Goal: Task Accomplishment & Management: Use online tool/utility

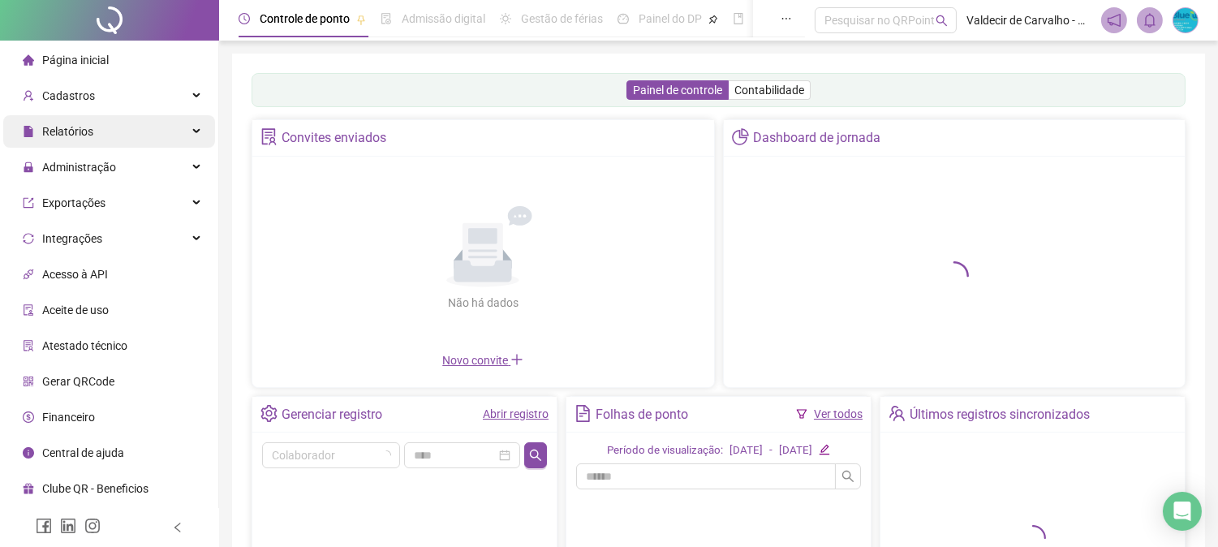
click at [118, 136] on div "Relatórios" at bounding box center [109, 131] width 212 height 32
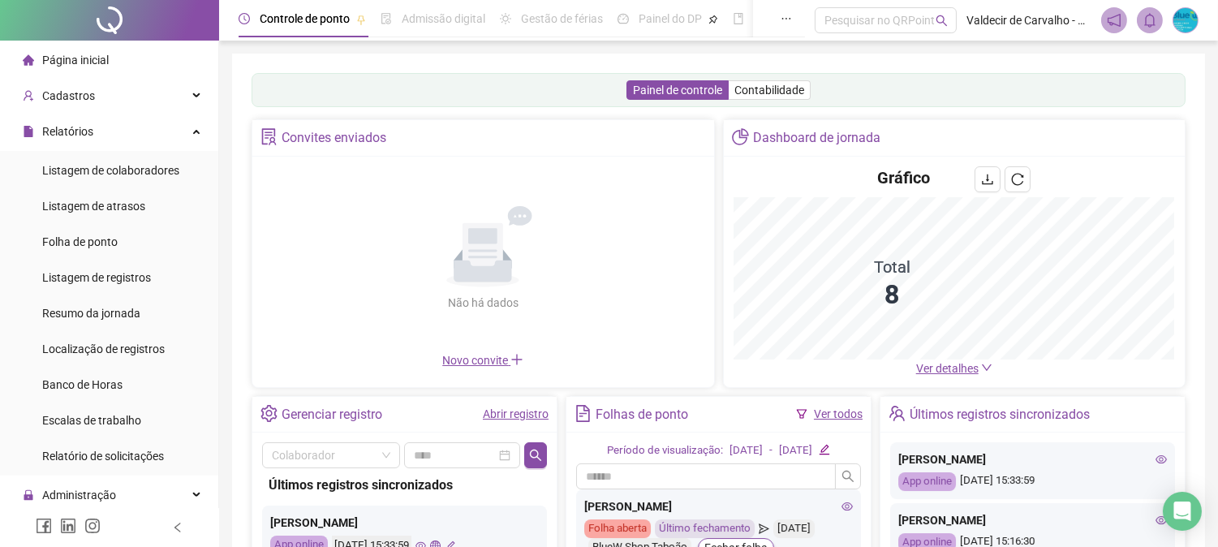
drag, startPoint x: 115, startPoint y: 135, endPoint x: 112, endPoint y: 151, distance: 16.5
click at [115, 133] on div "Relatórios" at bounding box center [109, 131] width 212 height 32
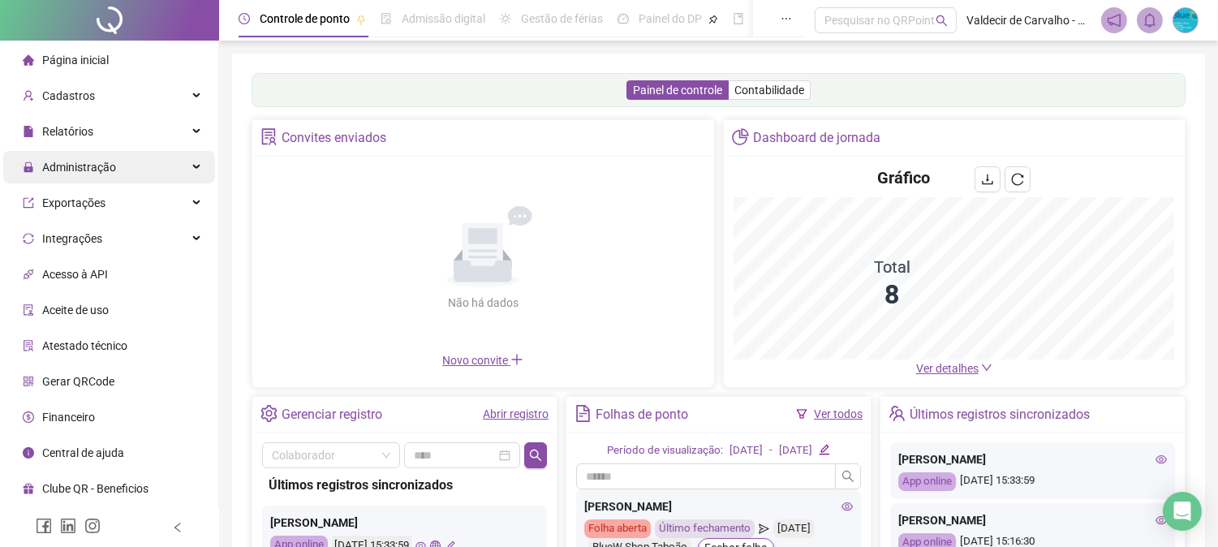
click at [120, 173] on div "Administração" at bounding box center [109, 167] width 212 height 32
click at [110, 204] on span "Ajustes da folha" at bounding box center [82, 206] width 81 height 13
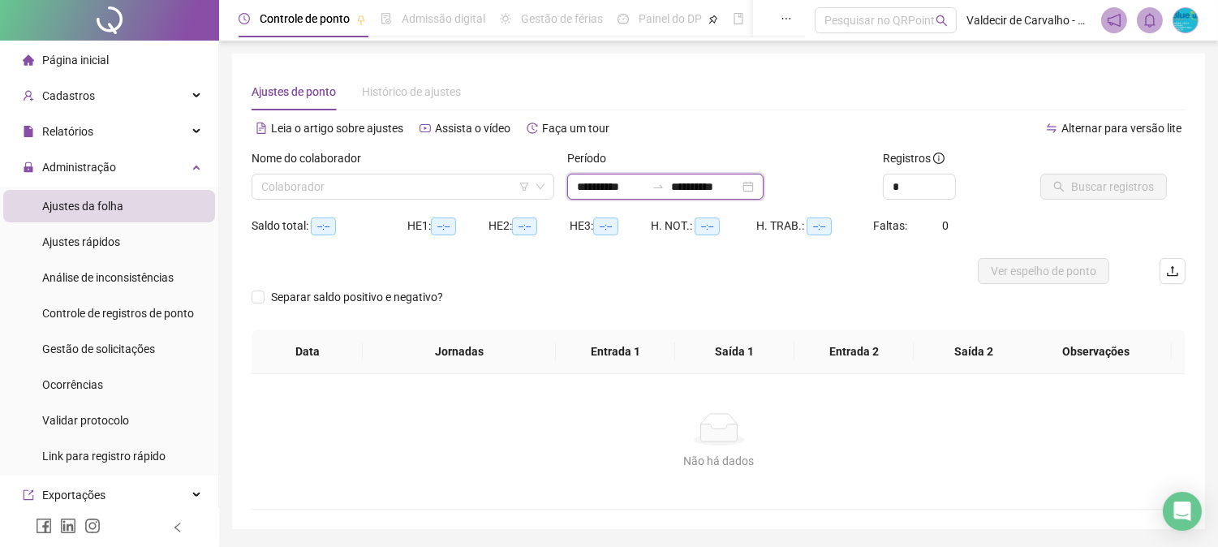
click at [610, 179] on input "**********" at bounding box center [611, 187] width 68 height 18
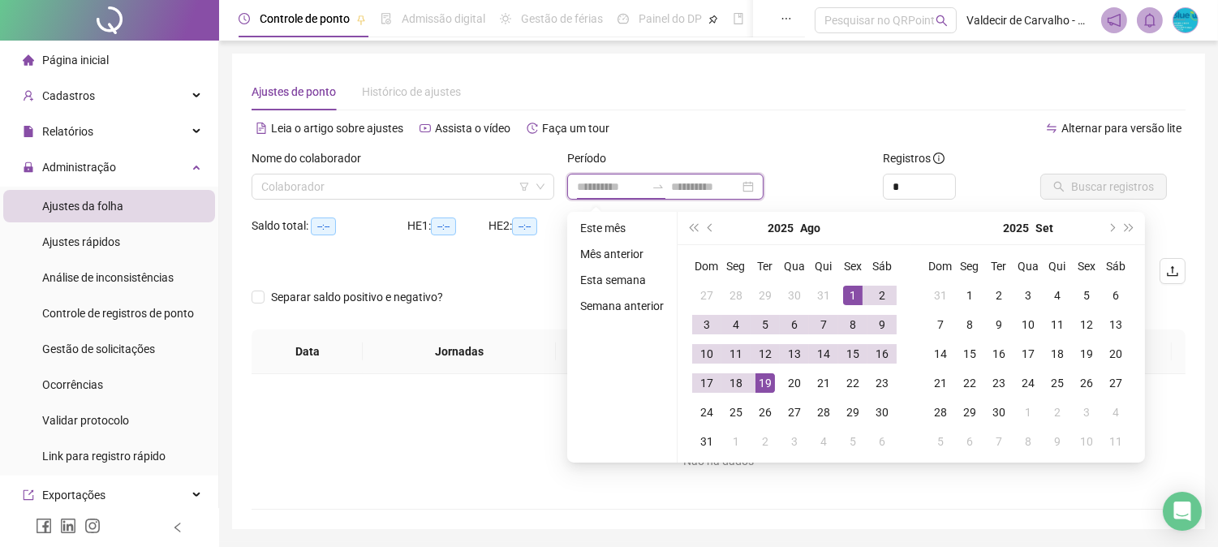
type input "**********"
click at [849, 281] on td "1" at bounding box center [852, 295] width 29 height 29
drag, startPoint x: 734, startPoint y: 386, endPoint x: 938, endPoint y: 273, distance: 233.2
click at [734, 388] on div "18" at bounding box center [735, 382] width 19 height 19
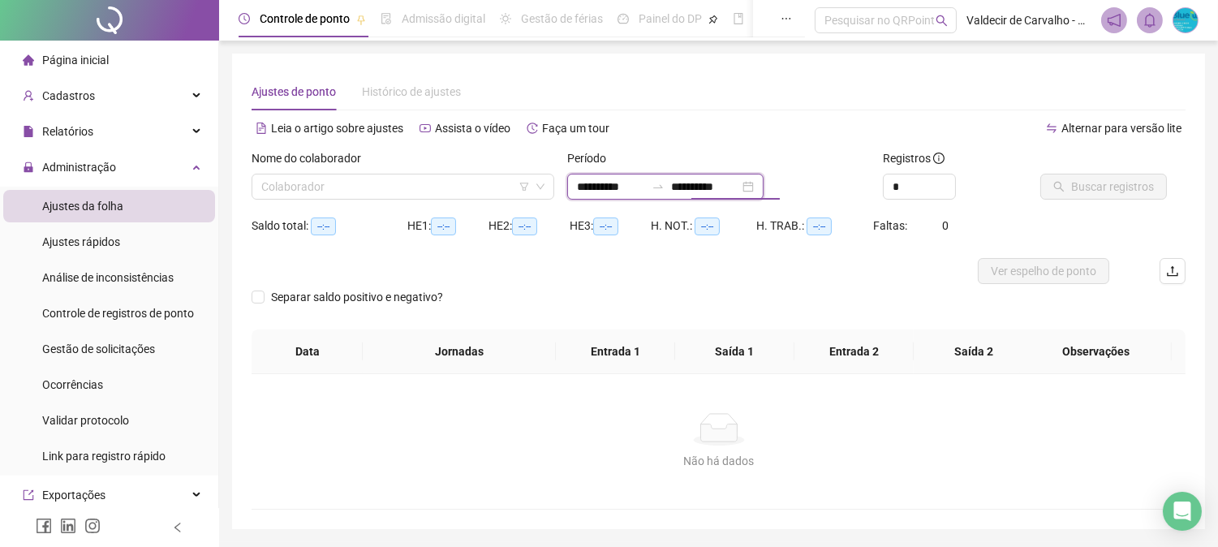
click at [739, 190] on input "**********" at bounding box center [705, 187] width 68 height 18
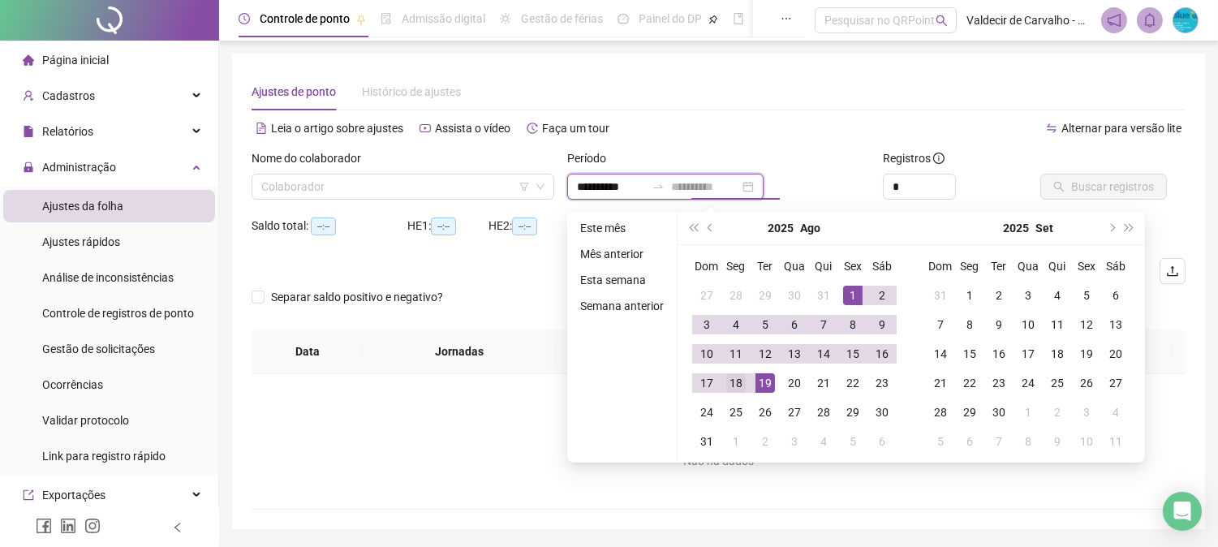
type input "**********"
click at [727, 383] on div "18" at bounding box center [735, 382] width 19 height 19
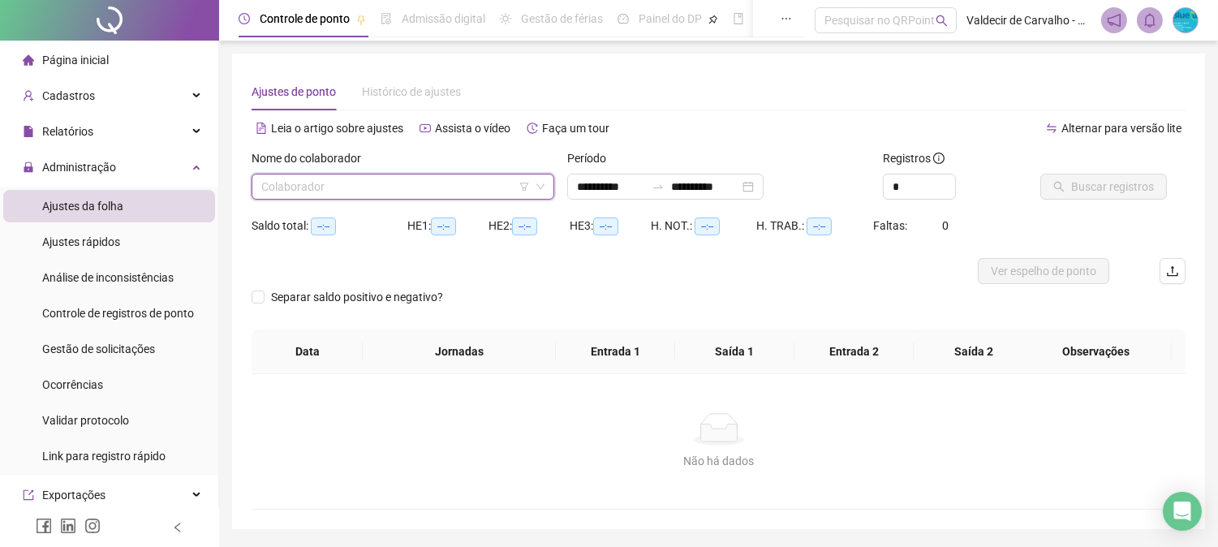
click at [314, 187] on input "search" at bounding box center [395, 186] width 269 height 24
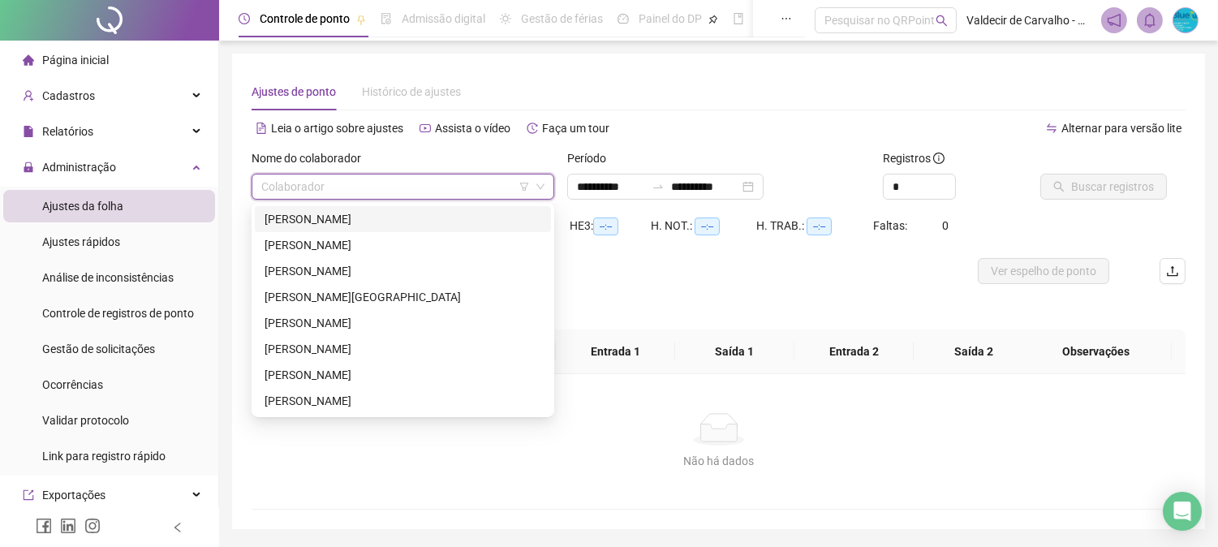
drag, startPoint x: 323, startPoint y: 217, endPoint x: 367, endPoint y: 205, distance: 45.3
click at [323, 216] on div "[PERSON_NAME]" at bounding box center [402, 219] width 277 height 18
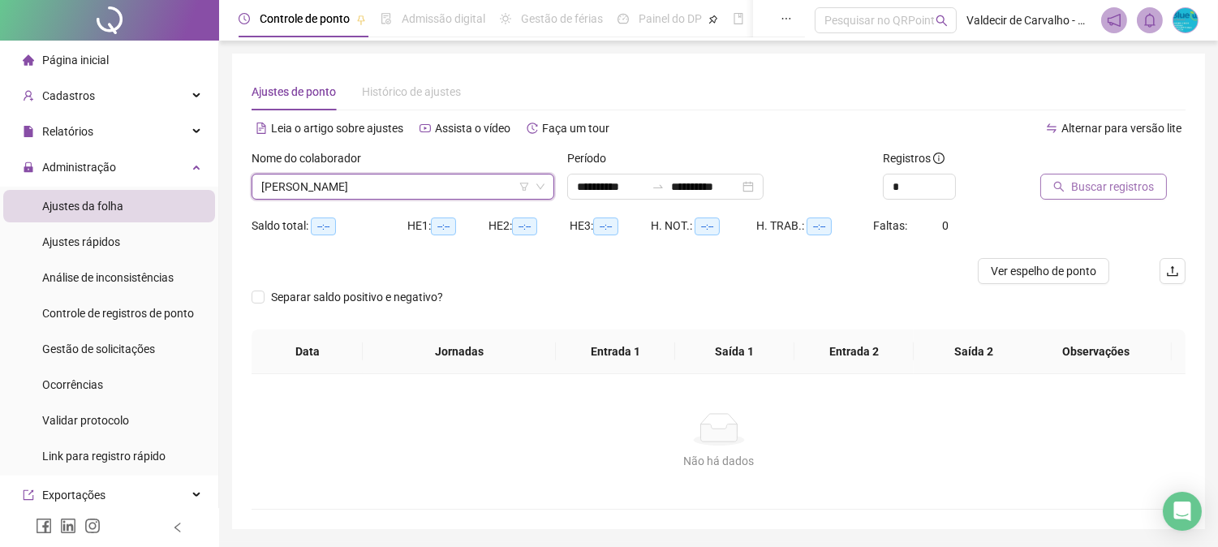
click at [1057, 188] on icon "search" at bounding box center [1058, 186] width 11 height 11
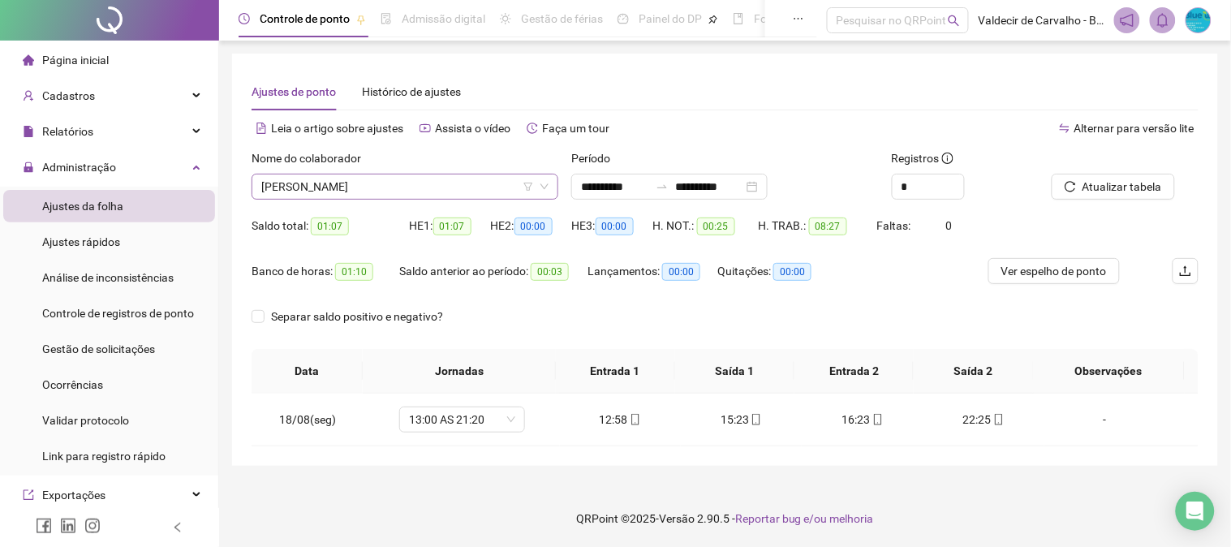
click at [436, 187] on span "[PERSON_NAME]" at bounding box center [404, 186] width 287 height 24
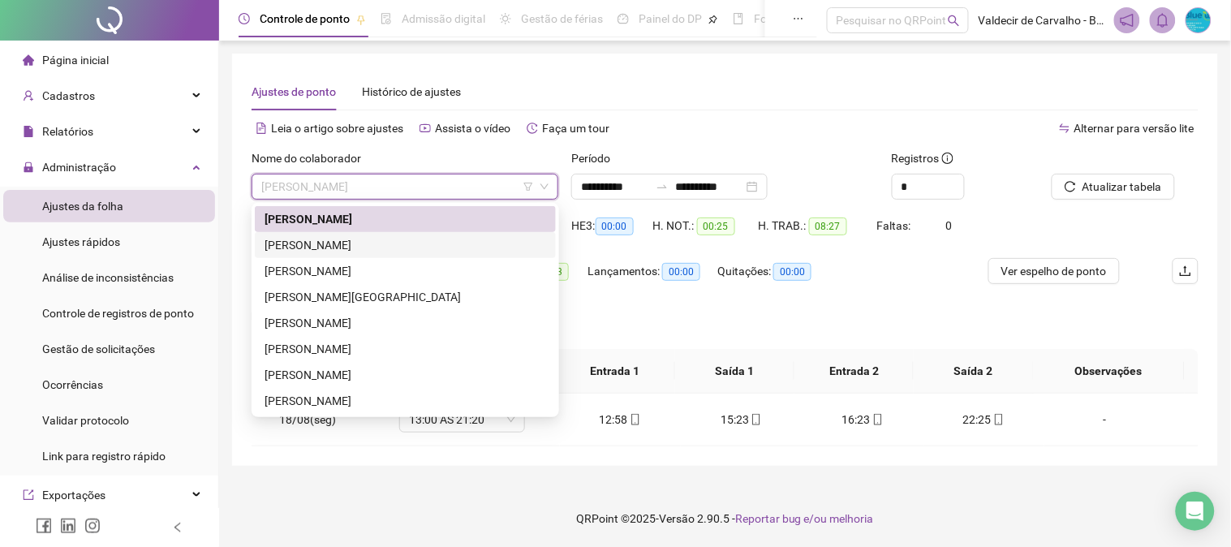
click at [444, 248] on div "[PERSON_NAME]" at bounding box center [404, 245] width 281 height 18
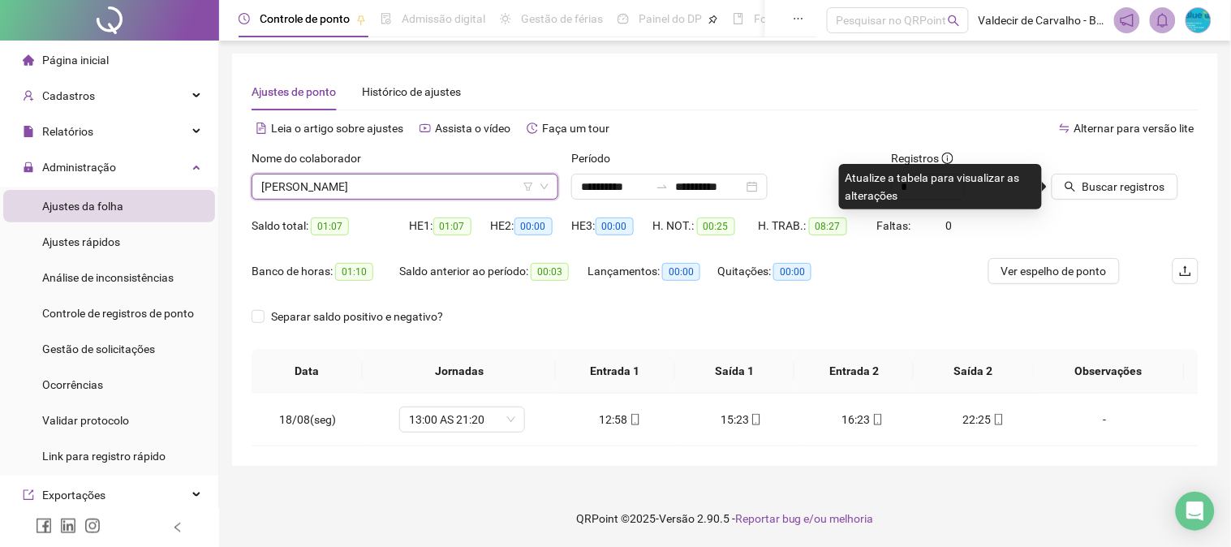
click at [1091, 169] on div at bounding box center [1104, 161] width 106 height 24
click at [1089, 191] on span "Buscar registros" at bounding box center [1123, 187] width 83 height 18
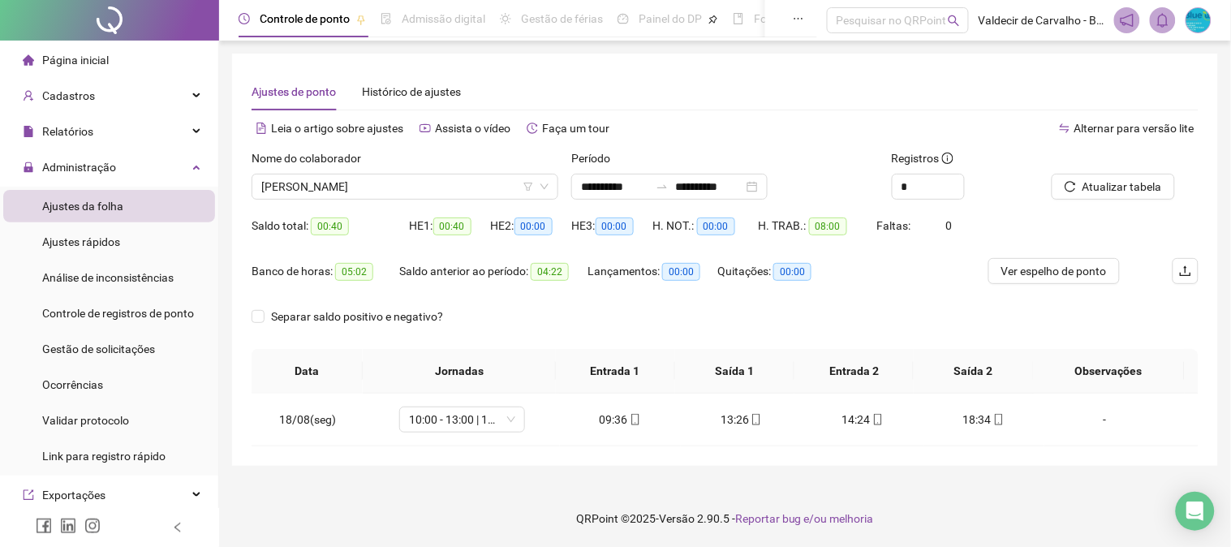
click at [379, 146] on div "Leia o artigo sobre ajustes Assista o vídeo Faça um tour" at bounding box center [488, 136] width 474 height 26
click at [402, 195] on span "[PERSON_NAME]" at bounding box center [404, 186] width 287 height 24
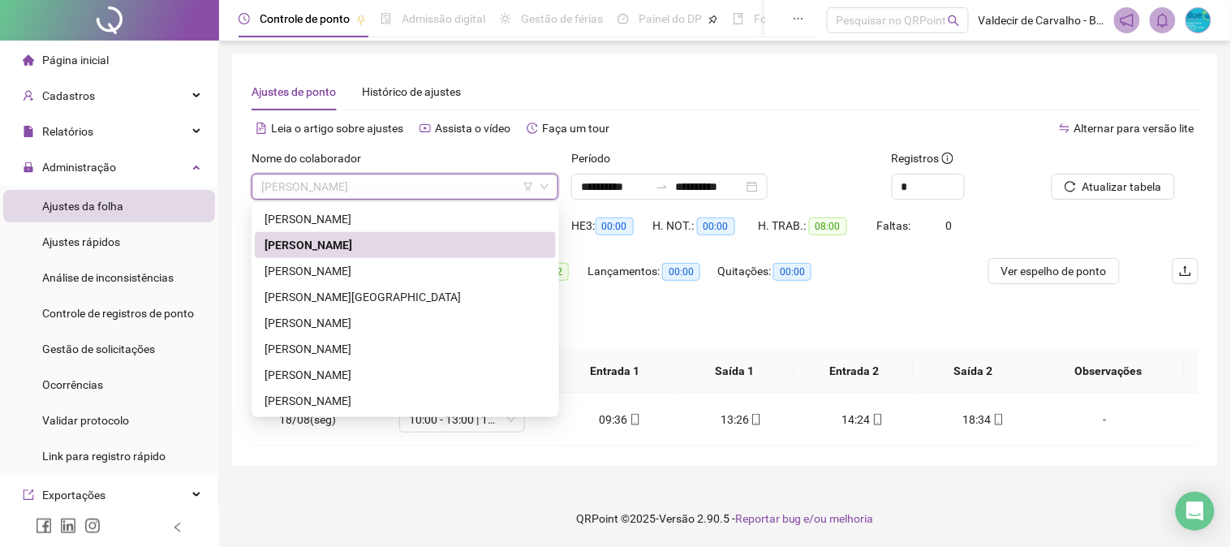
click at [407, 257] on div "[PERSON_NAME] [PERSON_NAME]" at bounding box center [405, 310] width 301 height 208
drag, startPoint x: 438, startPoint y: 271, endPoint x: 491, endPoint y: 246, distance: 58.4
click at [440, 270] on div "[PERSON_NAME]" at bounding box center [404, 271] width 281 height 18
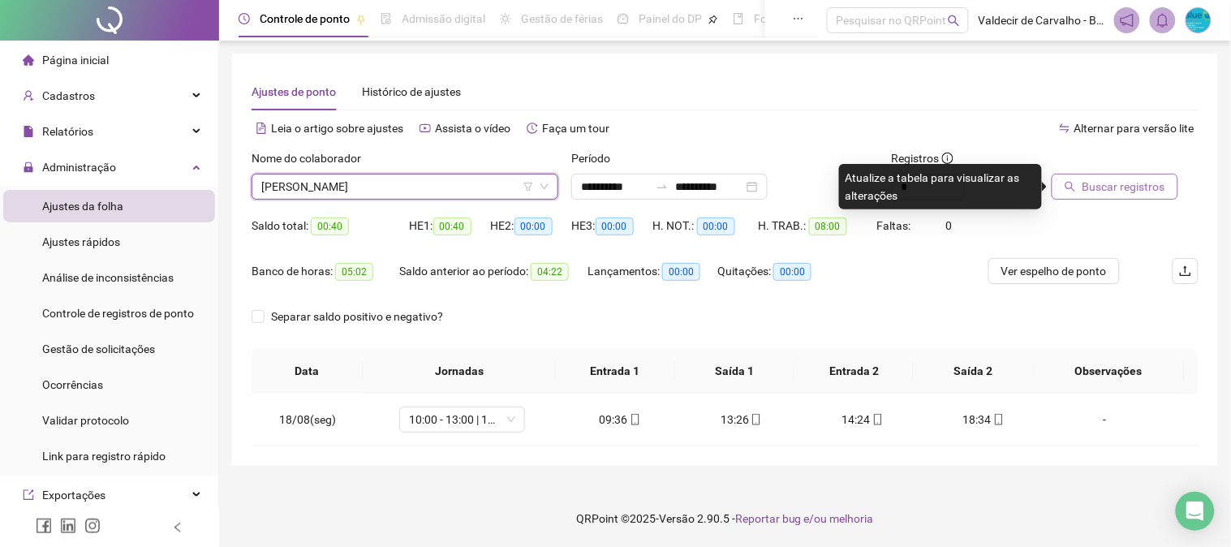
click at [1115, 183] on span "Buscar registros" at bounding box center [1123, 187] width 83 height 18
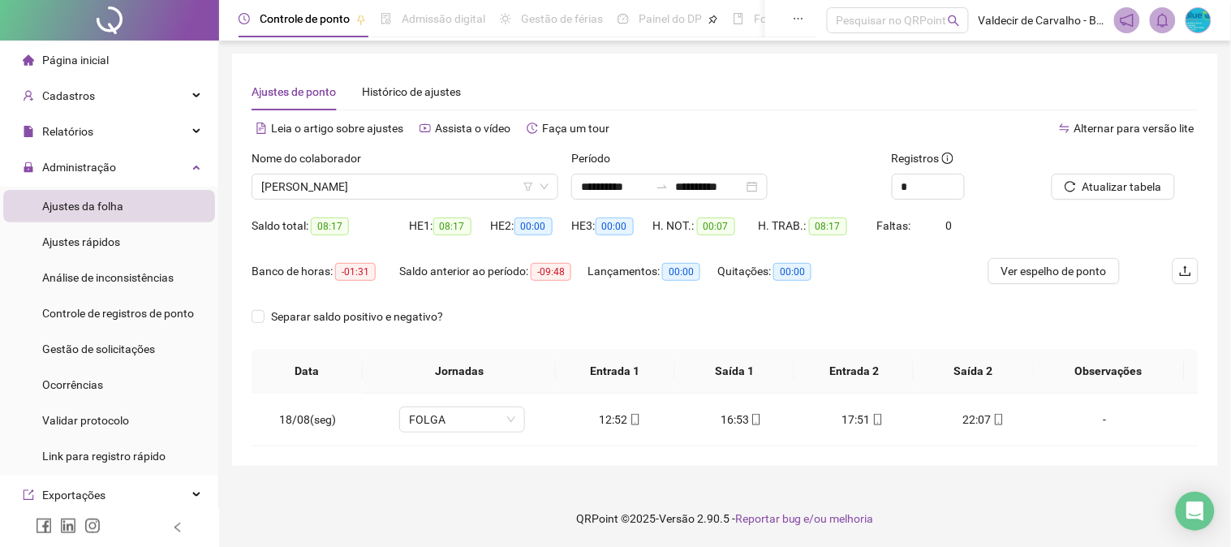
drag, startPoint x: 399, startPoint y: 195, endPoint x: 399, endPoint y: 204, distance: 9.7
click at [399, 193] on span "[PERSON_NAME]" at bounding box center [404, 186] width 287 height 24
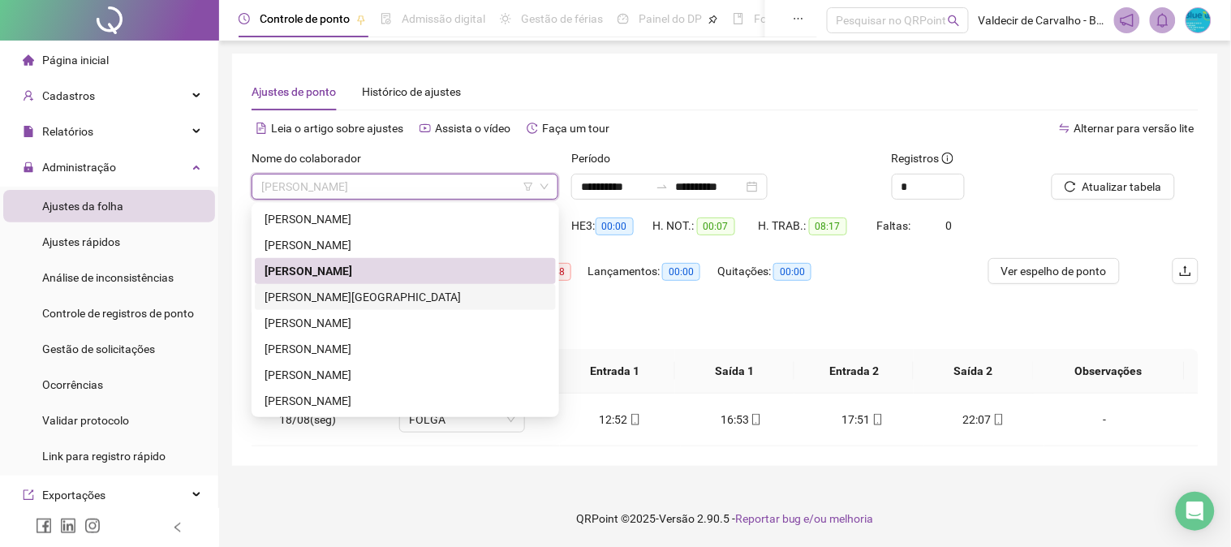
click at [391, 296] on div "[PERSON_NAME][GEOGRAPHIC_DATA]" at bounding box center [404, 297] width 281 height 18
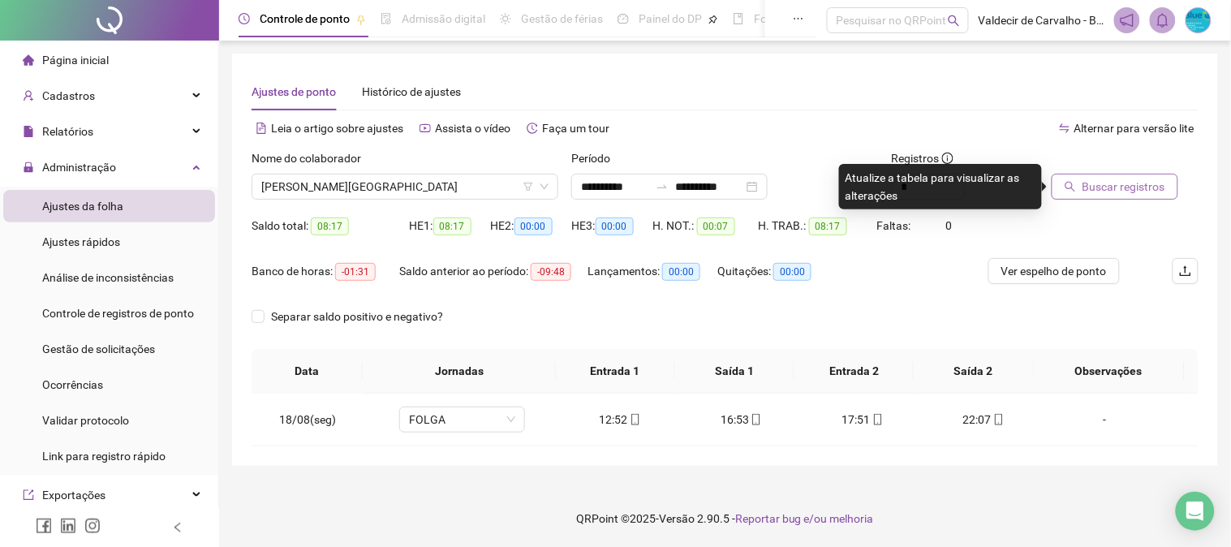
click at [1085, 196] on button "Buscar registros" at bounding box center [1114, 187] width 127 height 26
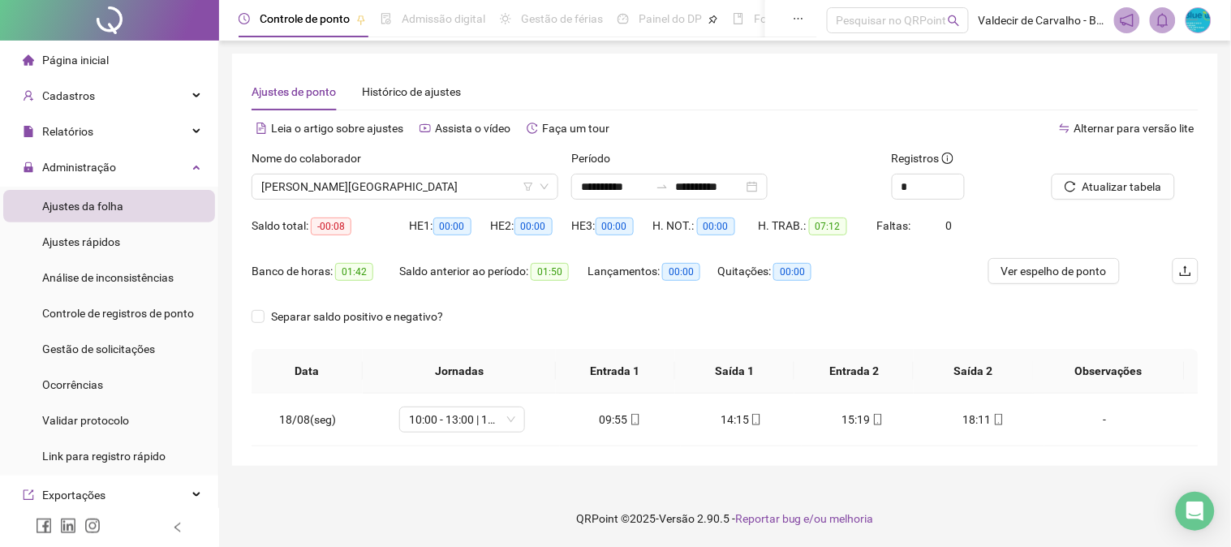
click at [389, 204] on div "Nome do colaborador [PERSON_NAME]" at bounding box center [405, 180] width 320 height 63
click at [344, 177] on span "[PERSON_NAME][GEOGRAPHIC_DATA]" at bounding box center [404, 186] width 287 height 24
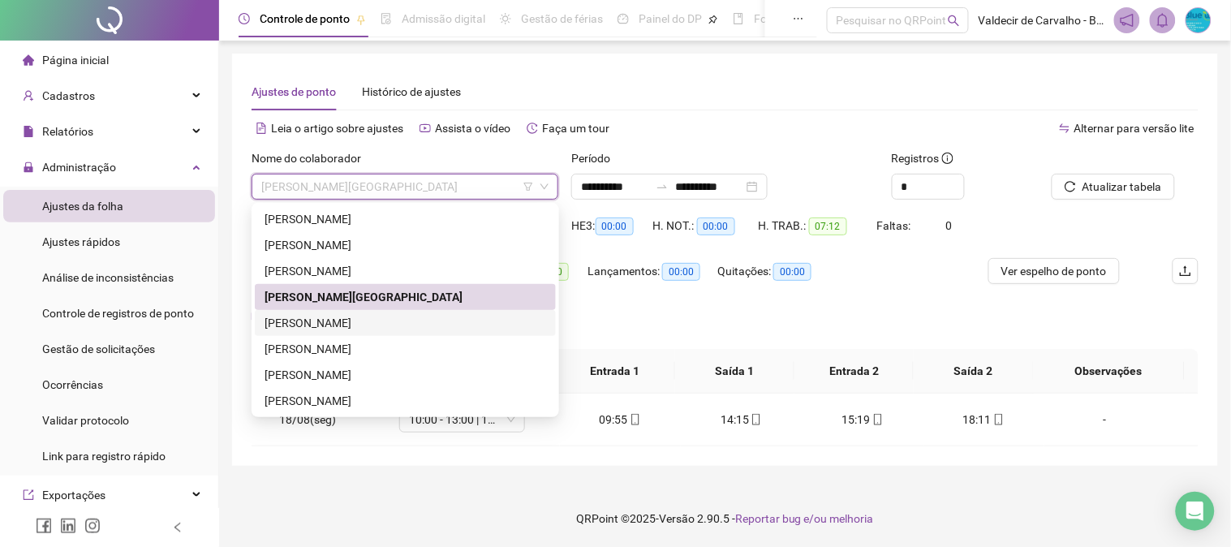
click at [410, 314] on div "[PERSON_NAME]" at bounding box center [404, 323] width 281 height 18
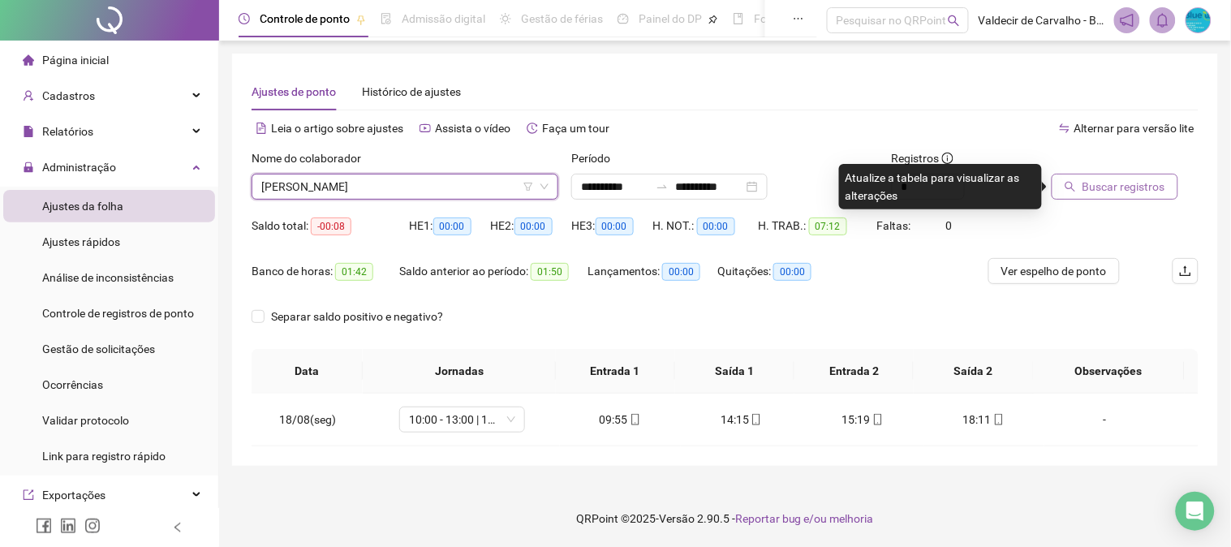
click at [1144, 183] on span "Buscar registros" at bounding box center [1123, 187] width 83 height 18
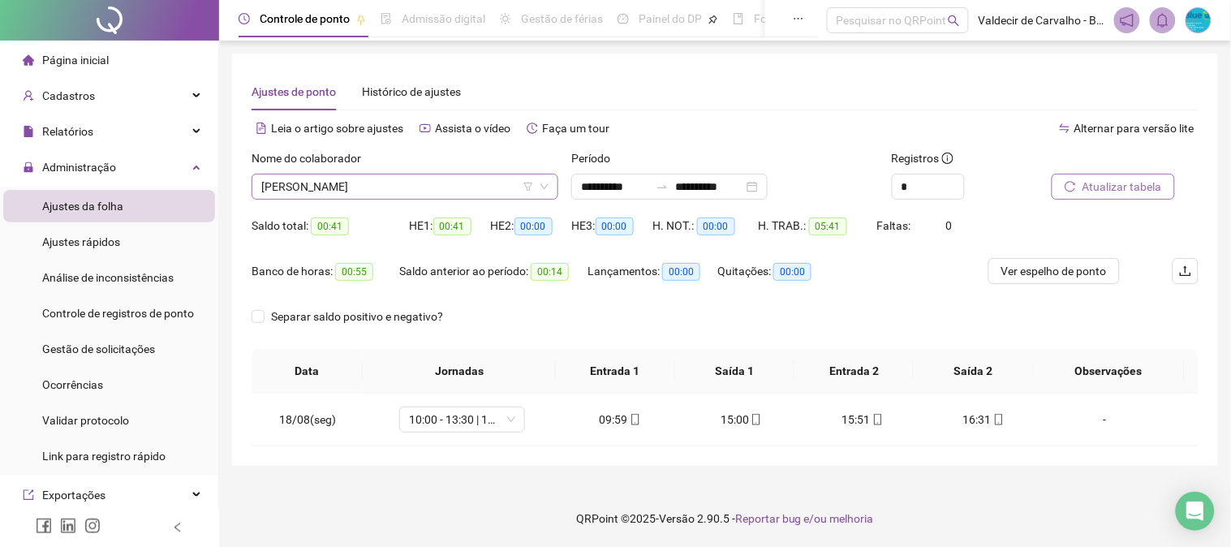
click at [432, 191] on span "[PERSON_NAME]" at bounding box center [404, 186] width 287 height 24
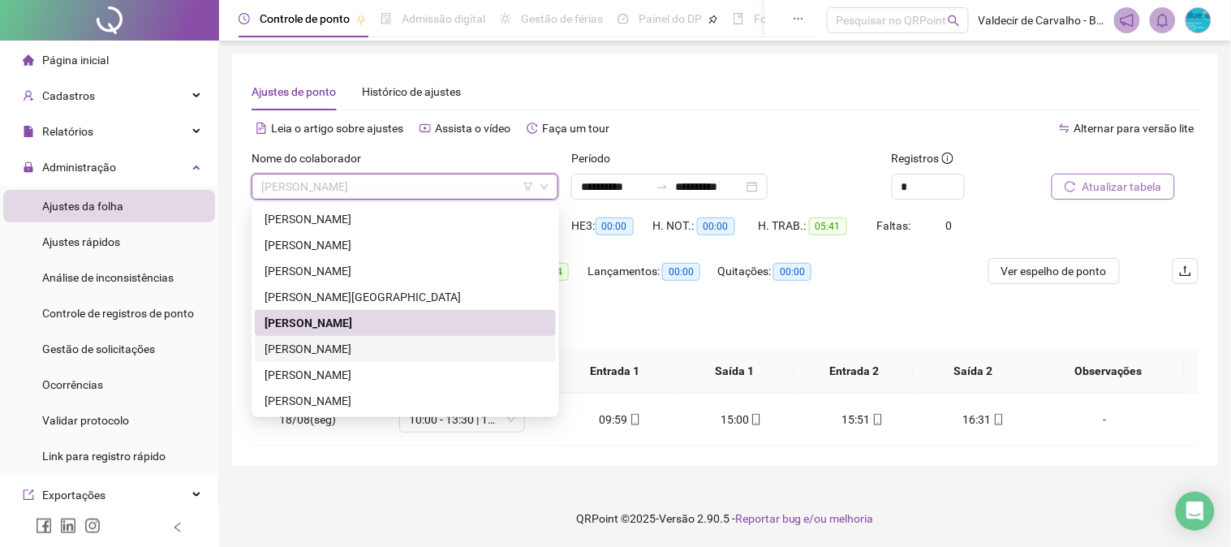
click at [402, 341] on div "[PERSON_NAME]" at bounding box center [404, 349] width 281 height 18
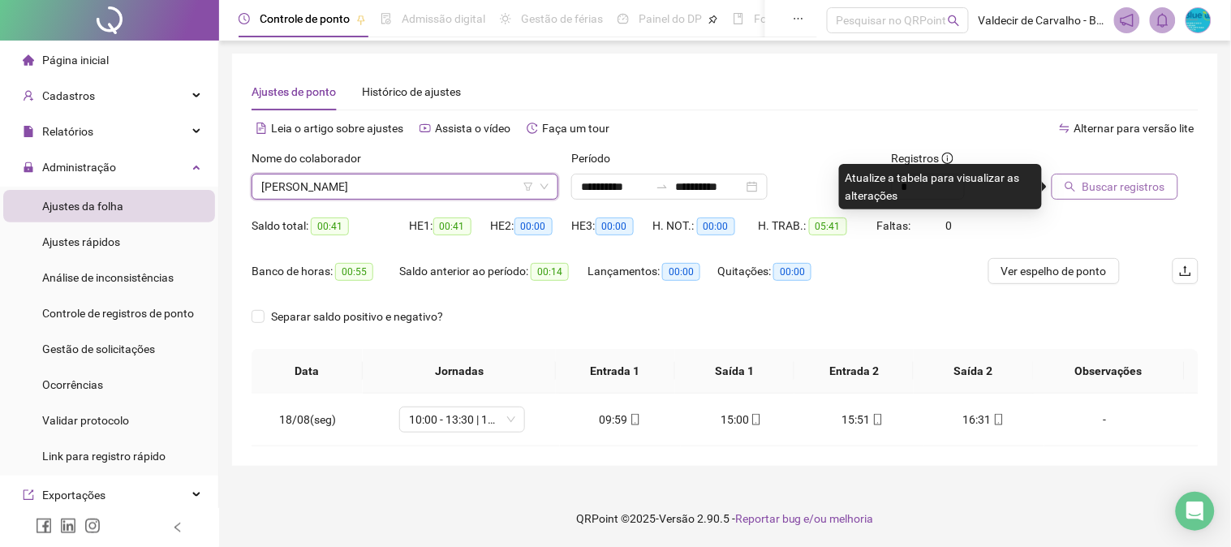
click at [1132, 185] on span "Buscar registros" at bounding box center [1123, 187] width 83 height 18
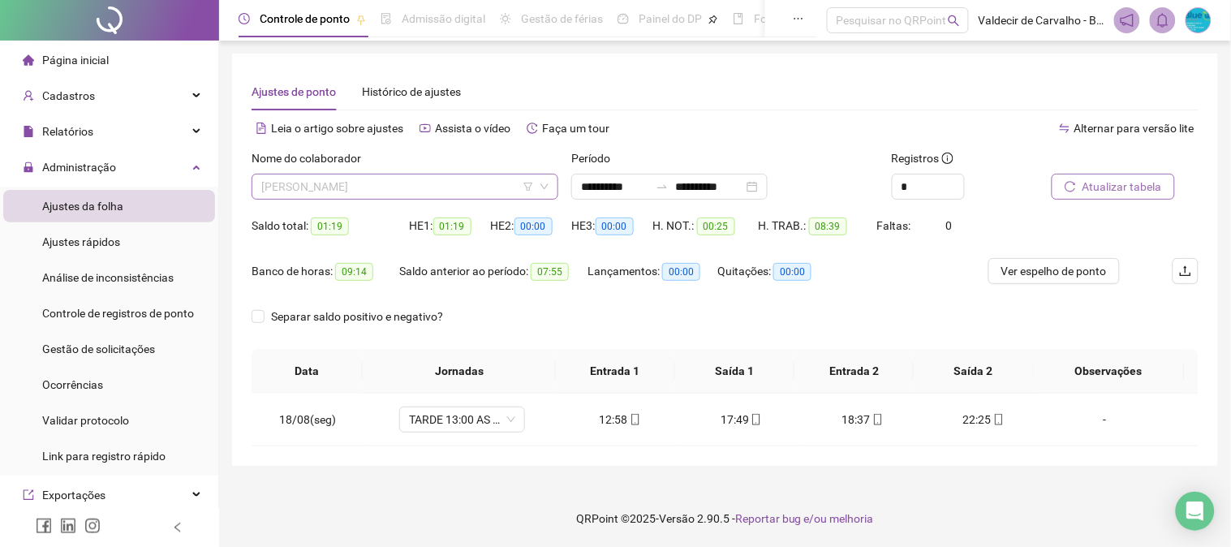
click at [369, 191] on span "[PERSON_NAME]" at bounding box center [404, 186] width 287 height 24
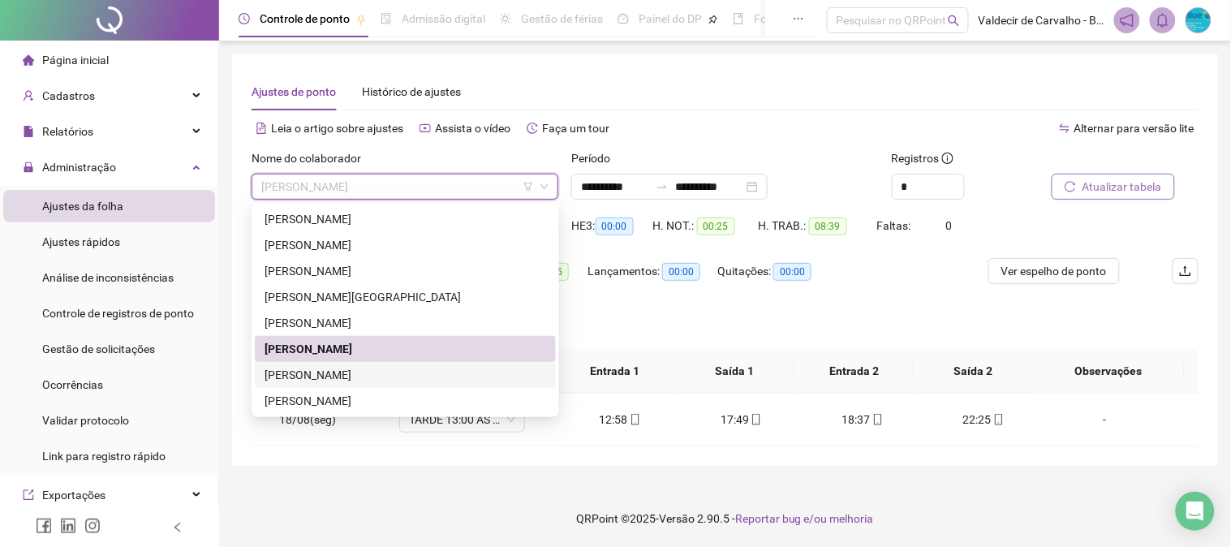
click at [359, 375] on div "[PERSON_NAME]" at bounding box center [404, 375] width 281 height 18
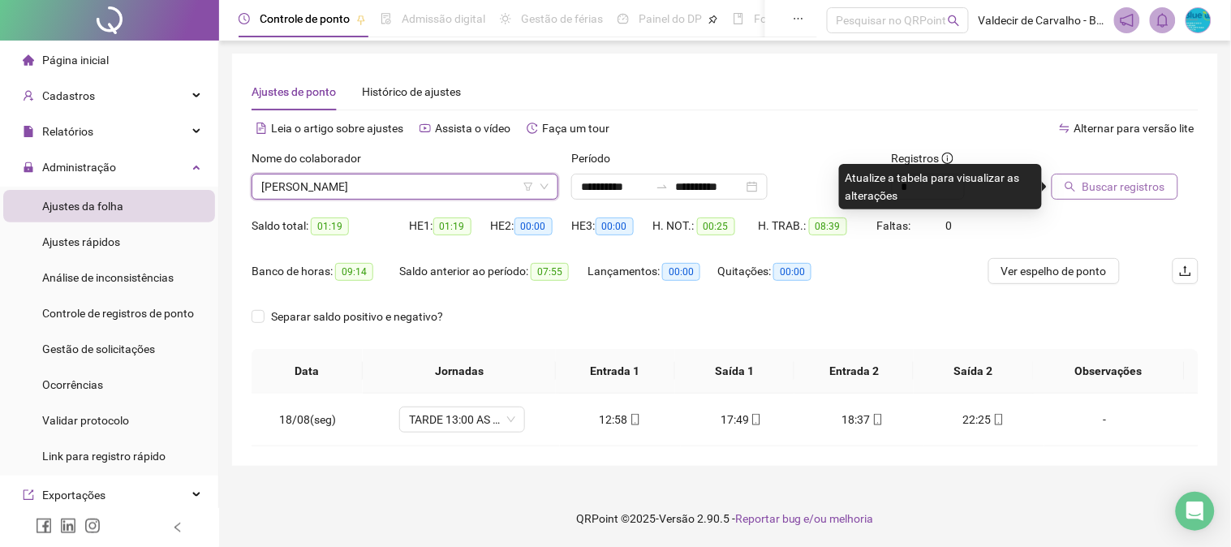
click at [1094, 179] on span "Buscar registros" at bounding box center [1123, 187] width 83 height 18
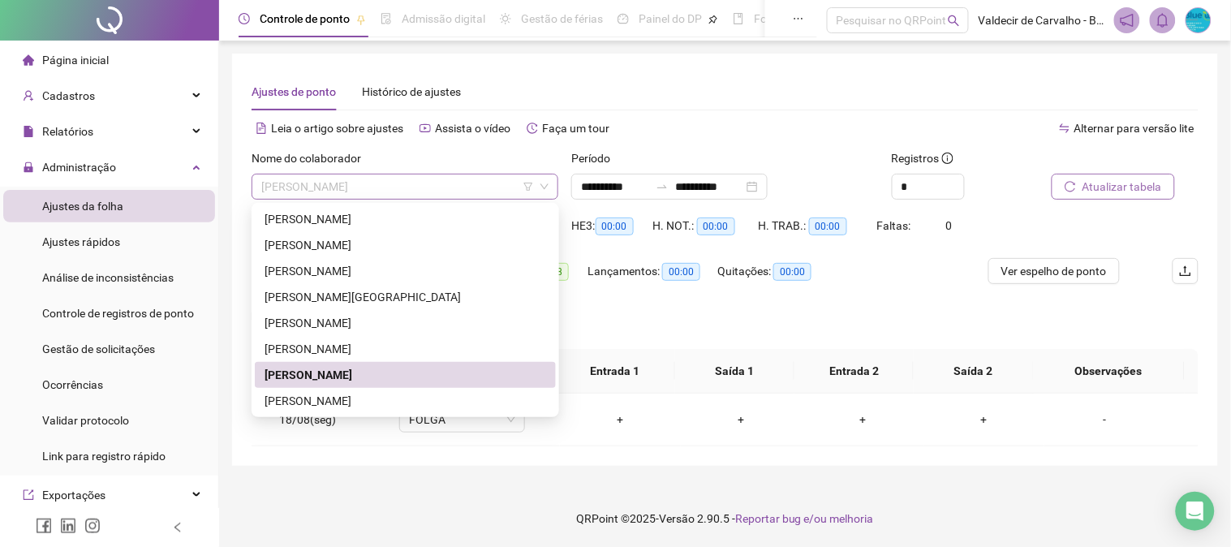
click at [310, 187] on span "[PERSON_NAME]" at bounding box center [404, 186] width 287 height 24
click at [391, 274] on div "[PERSON_NAME]" at bounding box center [404, 271] width 281 height 18
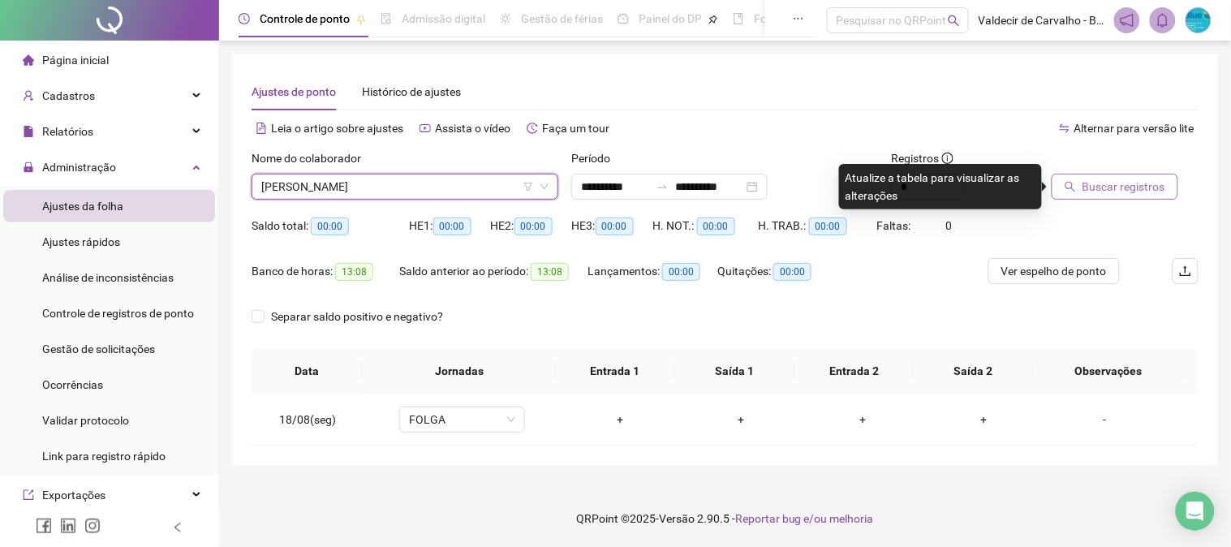
click at [1138, 183] on span "Buscar registros" at bounding box center [1123, 187] width 83 height 18
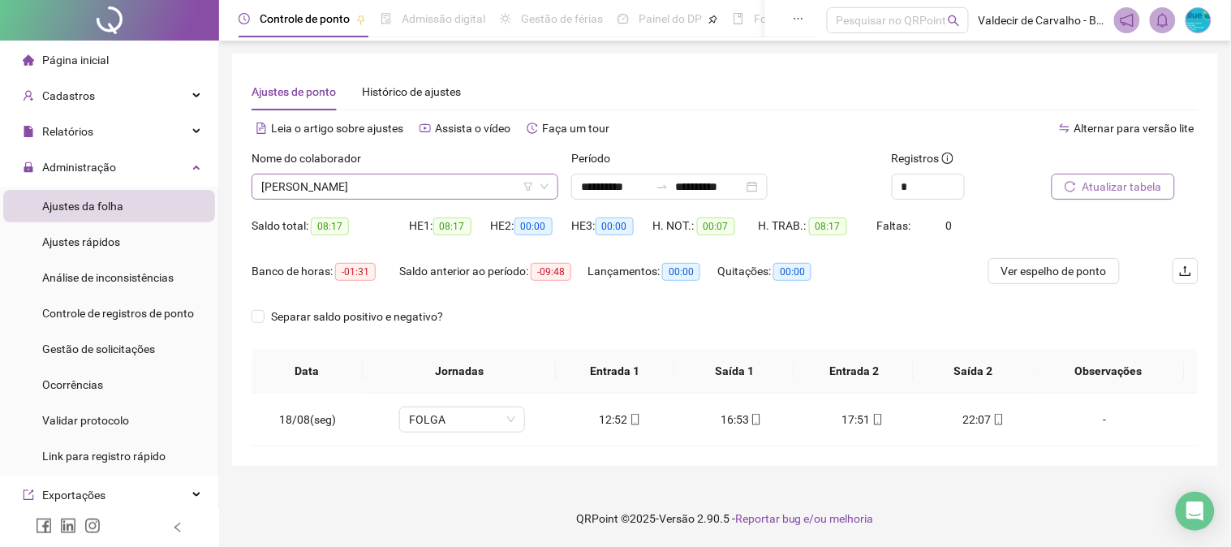
click at [402, 195] on span "[PERSON_NAME]" at bounding box center [404, 186] width 287 height 24
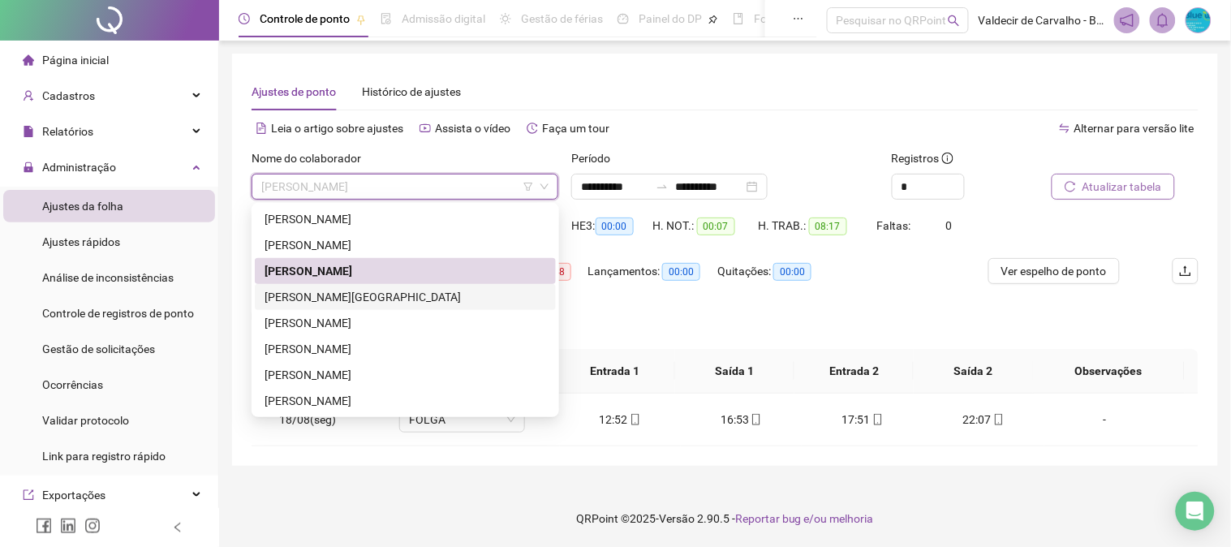
click at [597, 328] on div "Separar saldo positivo e negativo?" at bounding box center [724, 325] width 947 height 45
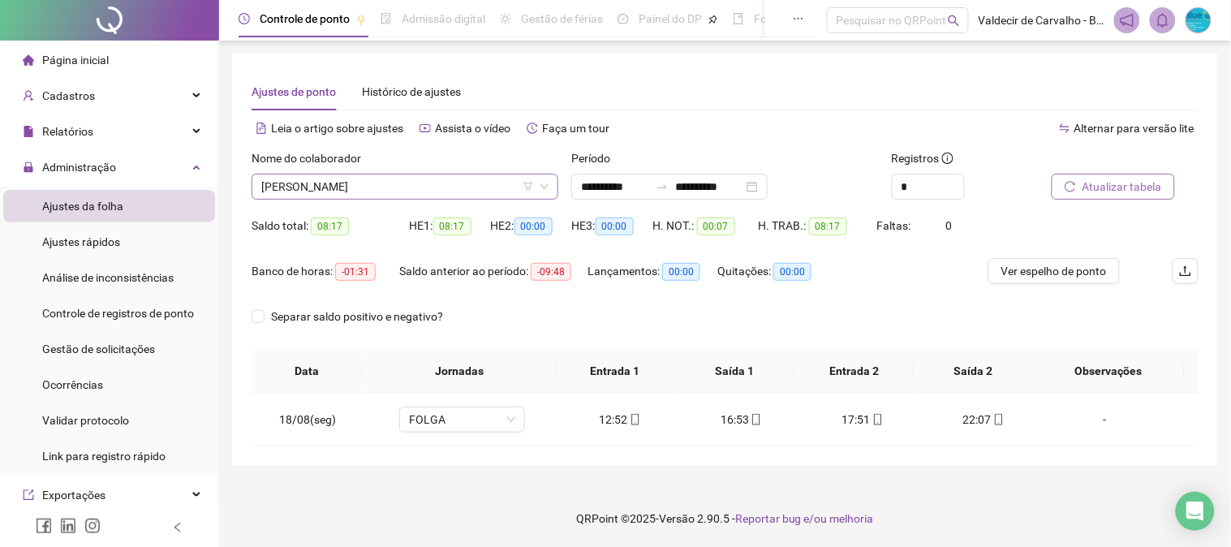
click at [440, 187] on span "[PERSON_NAME]" at bounding box center [404, 186] width 287 height 24
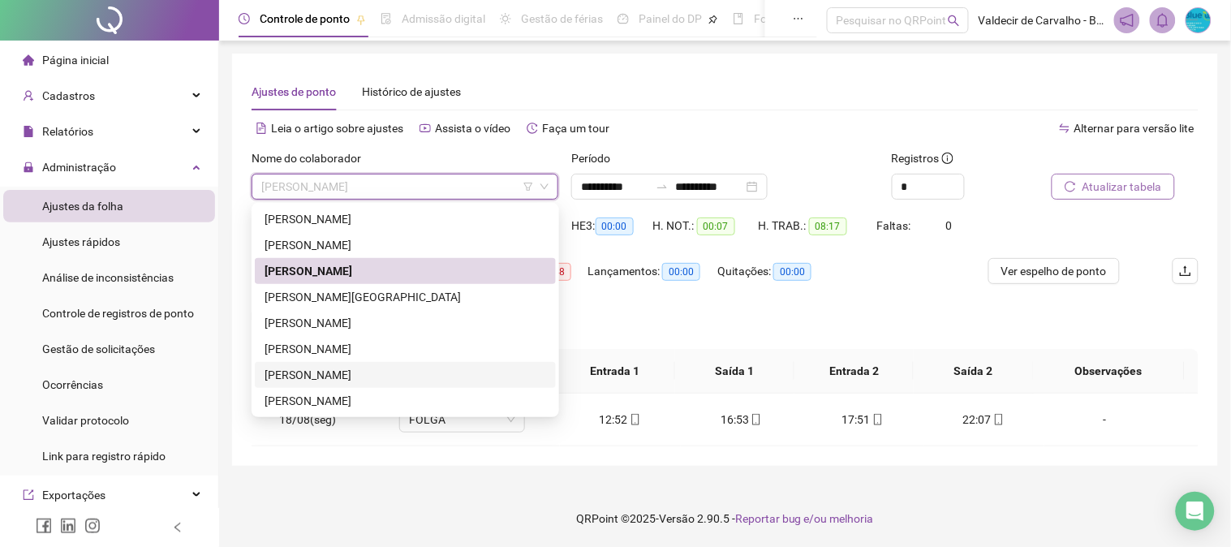
click at [380, 375] on div "[PERSON_NAME]" at bounding box center [404, 375] width 281 height 18
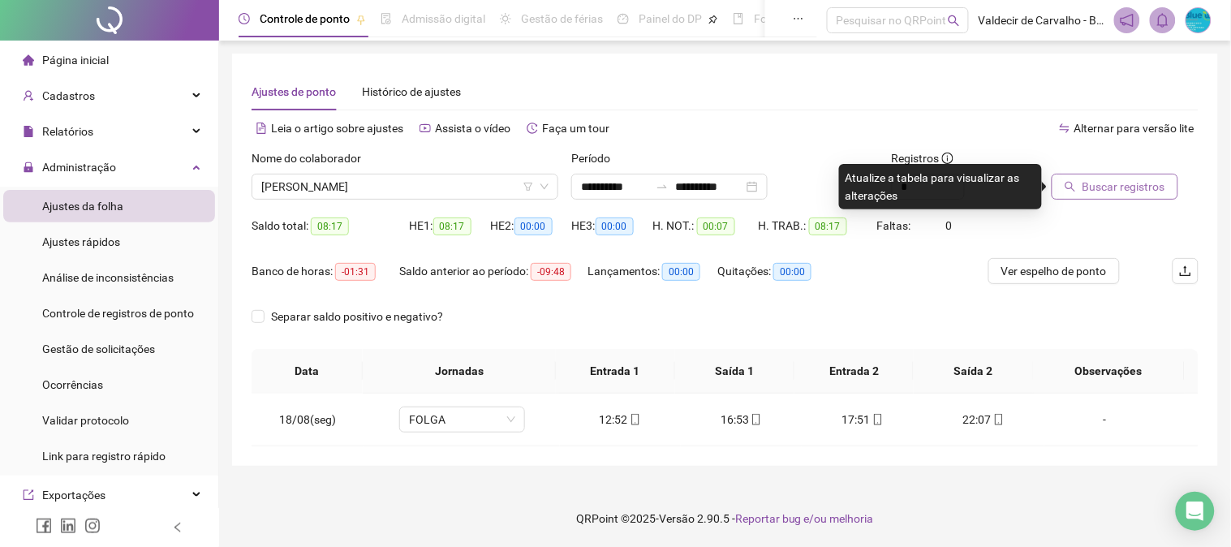
click at [1152, 187] on span "Buscar registros" at bounding box center [1123, 187] width 83 height 18
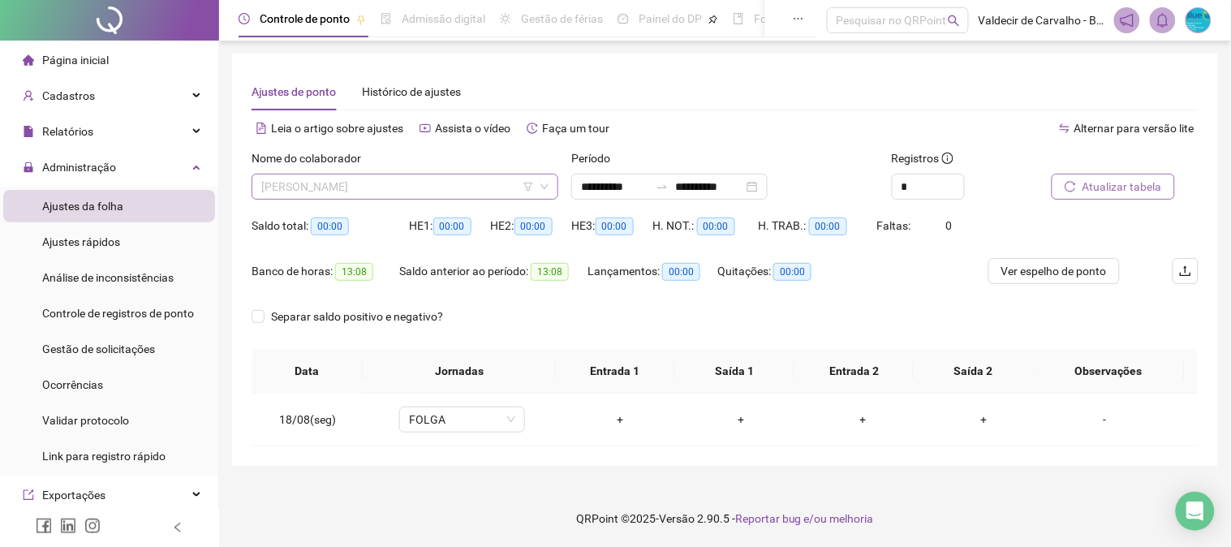
click at [294, 185] on span "[PERSON_NAME]" at bounding box center [404, 186] width 287 height 24
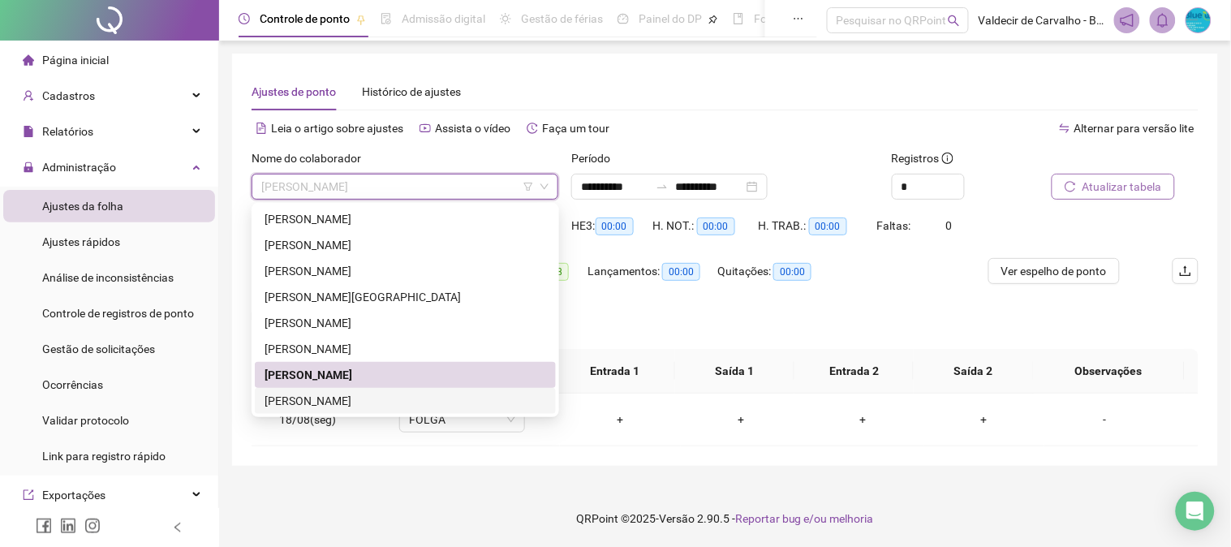
drag, startPoint x: 309, startPoint y: 402, endPoint x: 426, endPoint y: 375, distance: 120.0
click at [309, 403] on div "[PERSON_NAME]" at bounding box center [404, 401] width 281 height 18
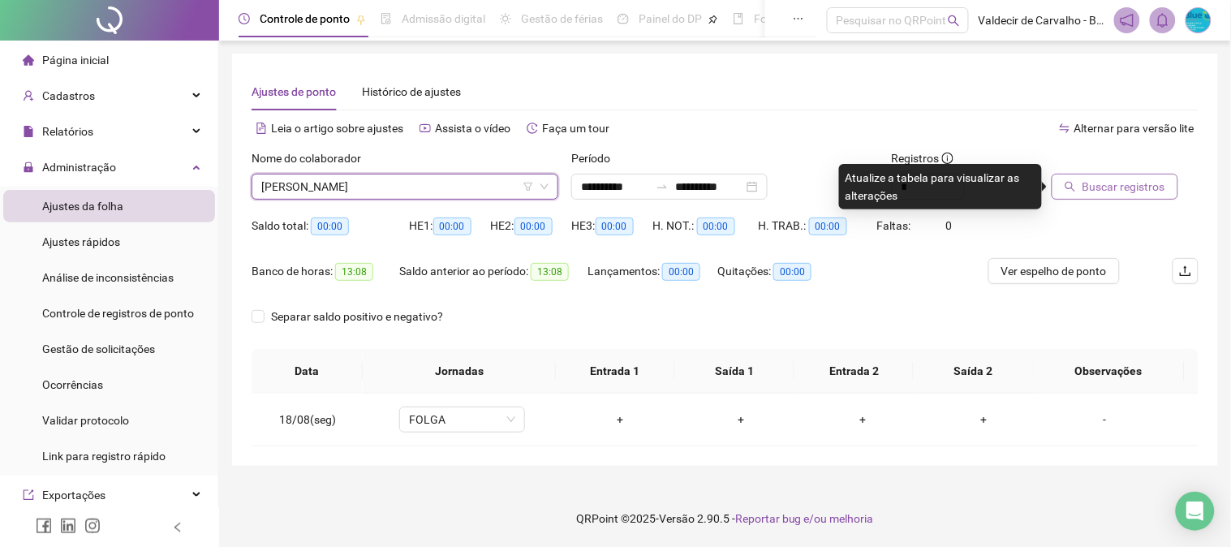
click at [1056, 184] on button "Buscar registros" at bounding box center [1114, 187] width 127 height 26
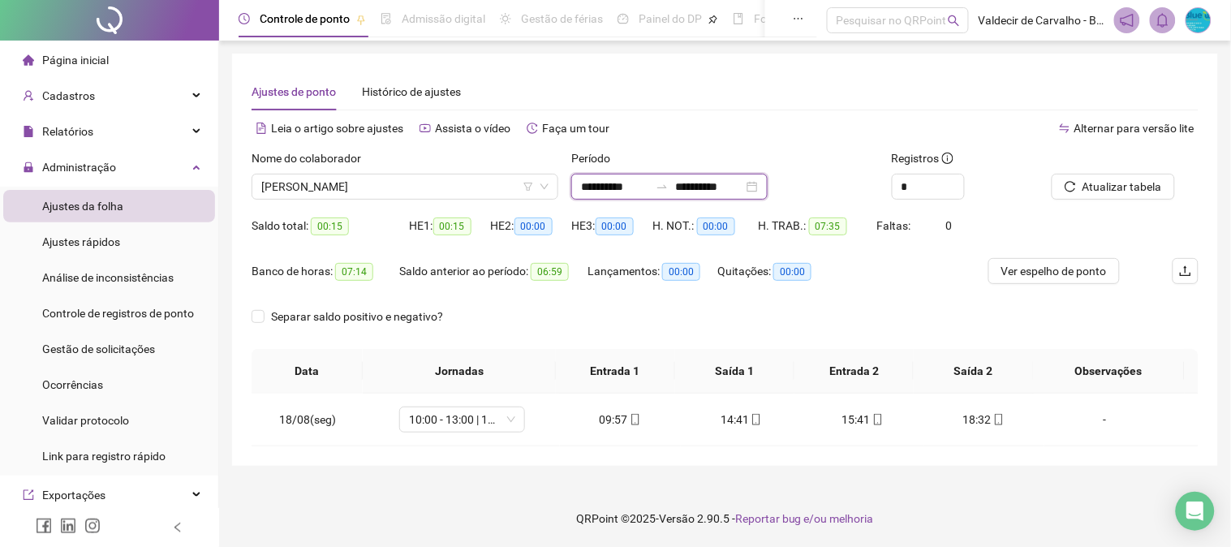
click at [646, 184] on input "**********" at bounding box center [615, 187] width 68 height 18
type input "**********"
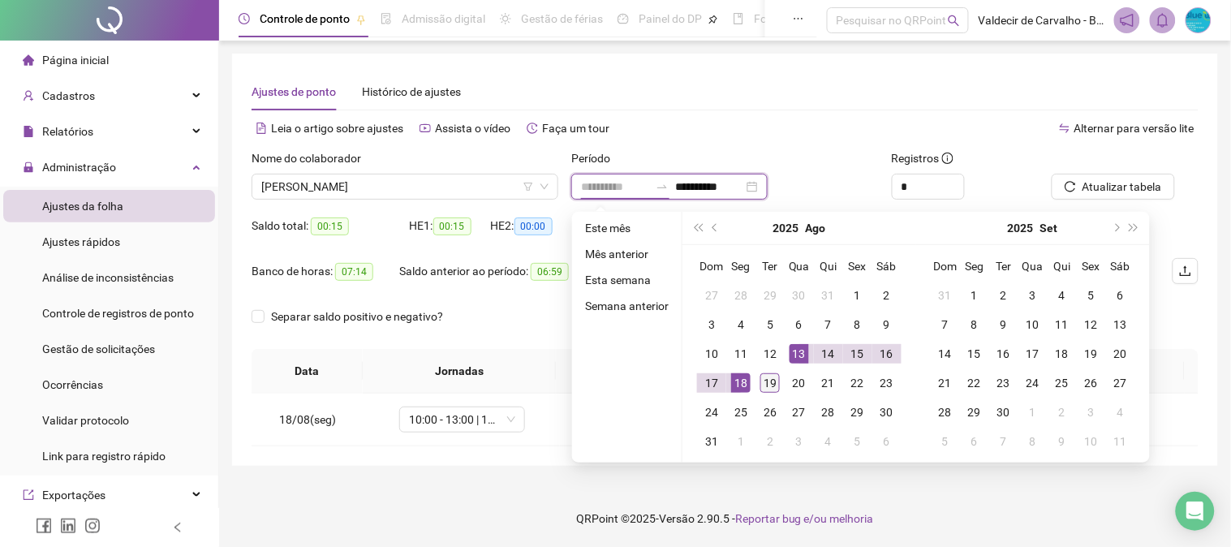
type input "**********"
click at [761, 384] on div "19" at bounding box center [769, 382] width 19 height 19
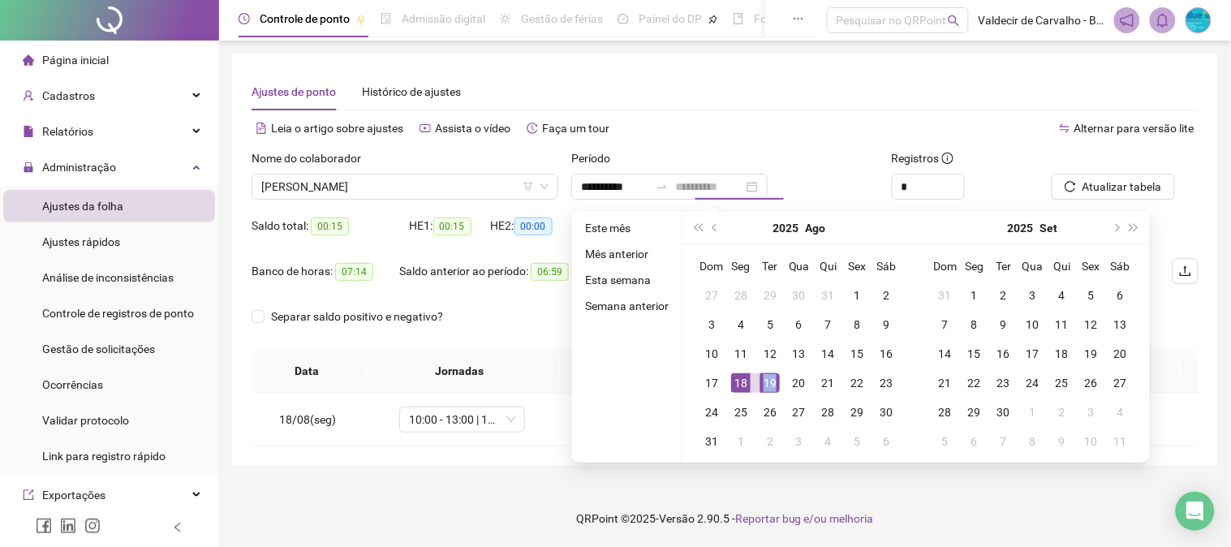
click at [761, 384] on div "19" at bounding box center [769, 382] width 19 height 19
type input "**********"
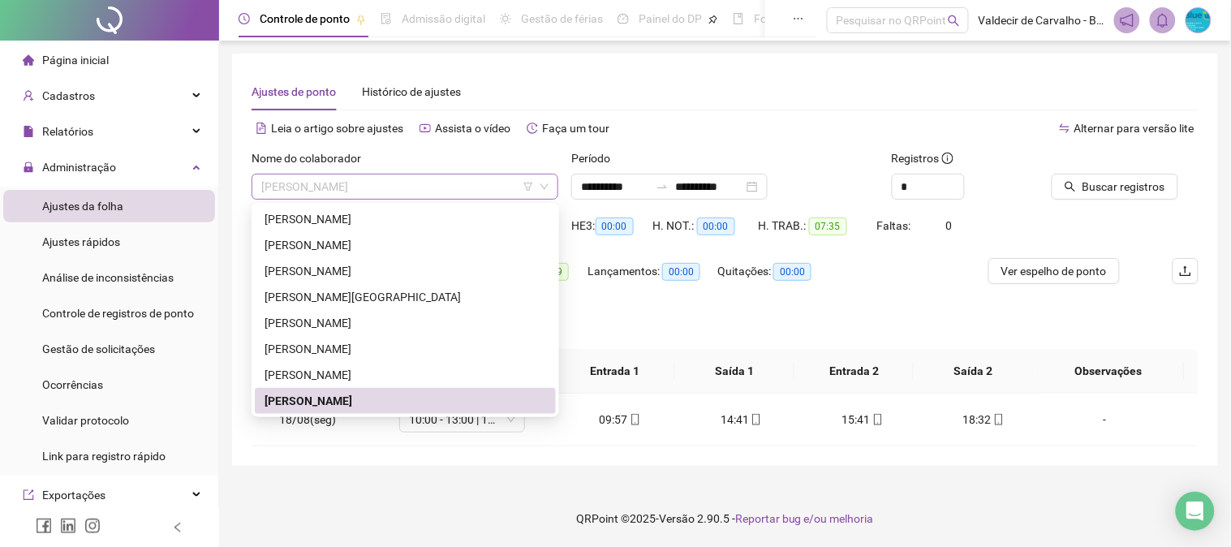
click at [477, 180] on span "[PERSON_NAME]" at bounding box center [404, 186] width 287 height 24
click at [452, 221] on div "[PERSON_NAME]" at bounding box center [404, 219] width 281 height 18
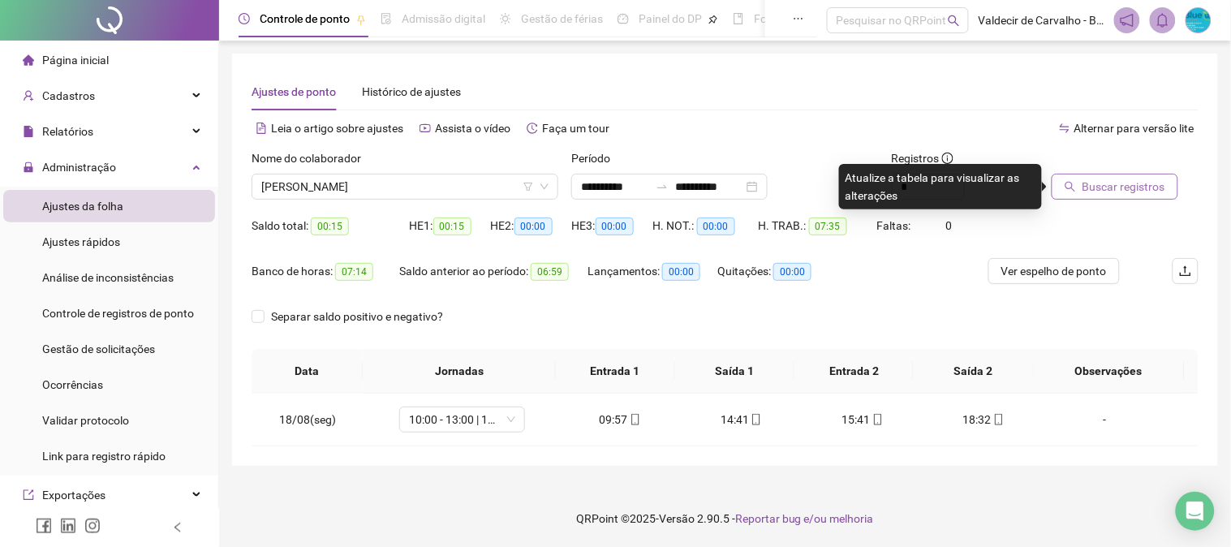
click at [1130, 178] on span "Buscar registros" at bounding box center [1123, 187] width 83 height 18
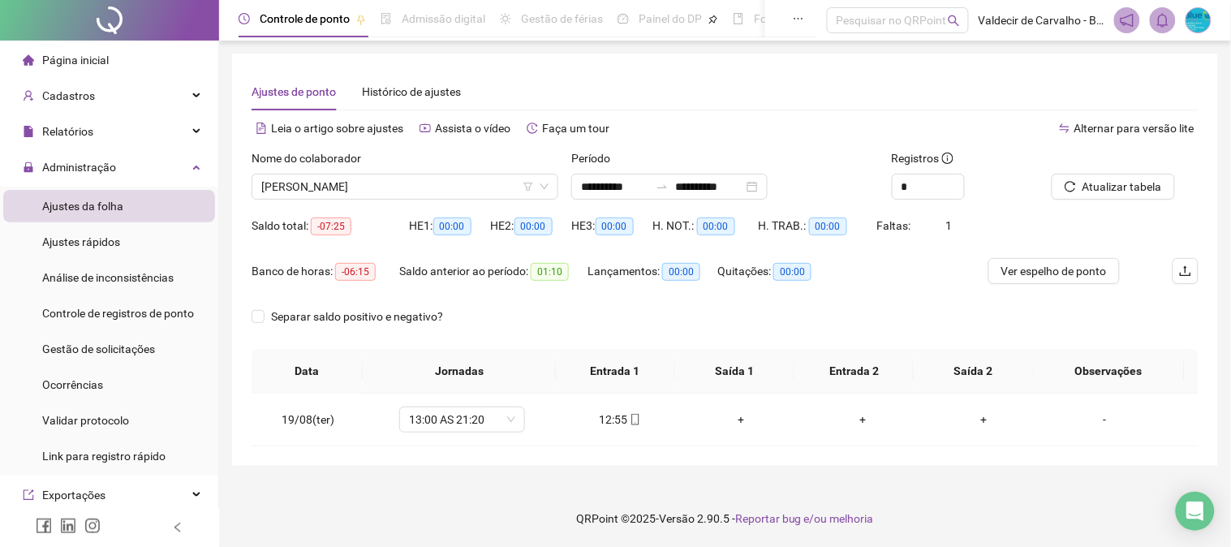
click at [483, 209] on div "Nome do colaborador [PERSON_NAME]" at bounding box center [405, 180] width 320 height 63
click at [477, 191] on span "[PERSON_NAME]" at bounding box center [404, 186] width 287 height 24
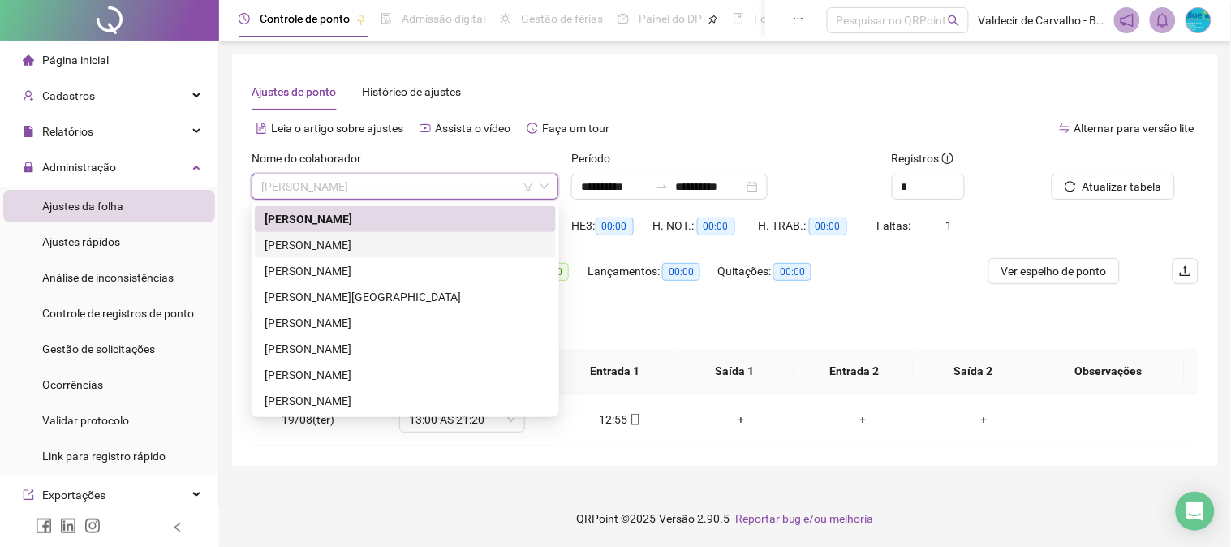
click at [436, 238] on div "[PERSON_NAME]" at bounding box center [404, 245] width 281 height 18
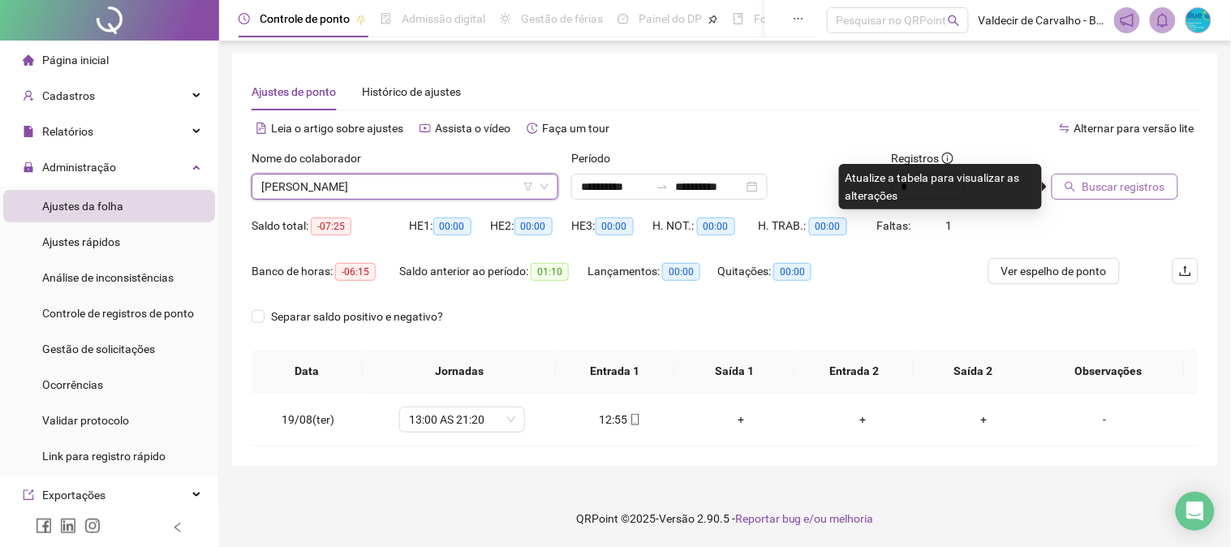
click at [1136, 191] on span "Buscar registros" at bounding box center [1123, 187] width 83 height 18
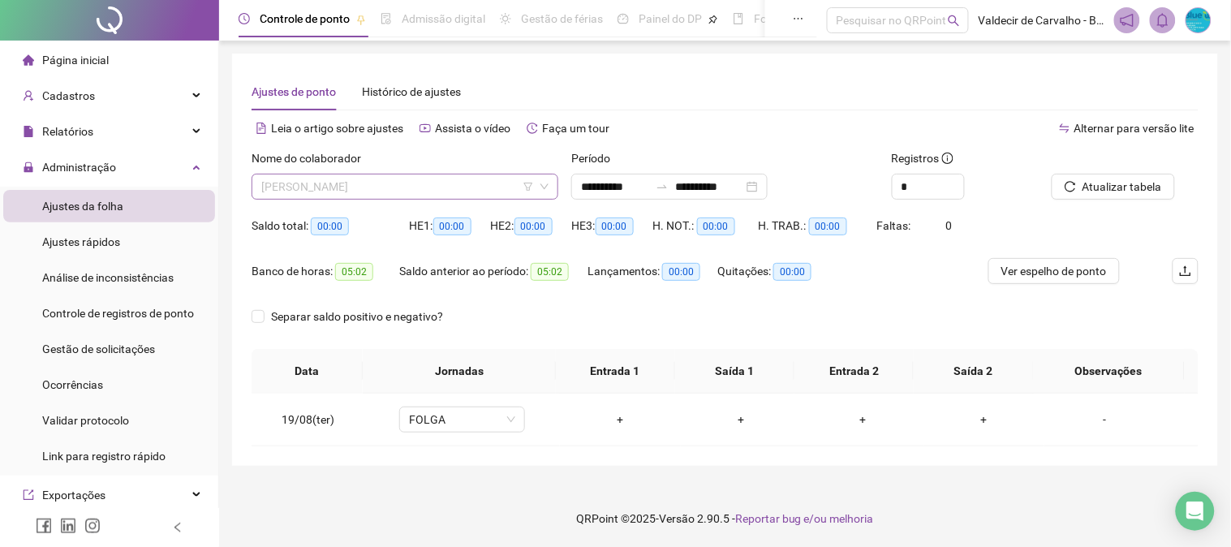
click at [466, 189] on span "[PERSON_NAME]" at bounding box center [404, 186] width 287 height 24
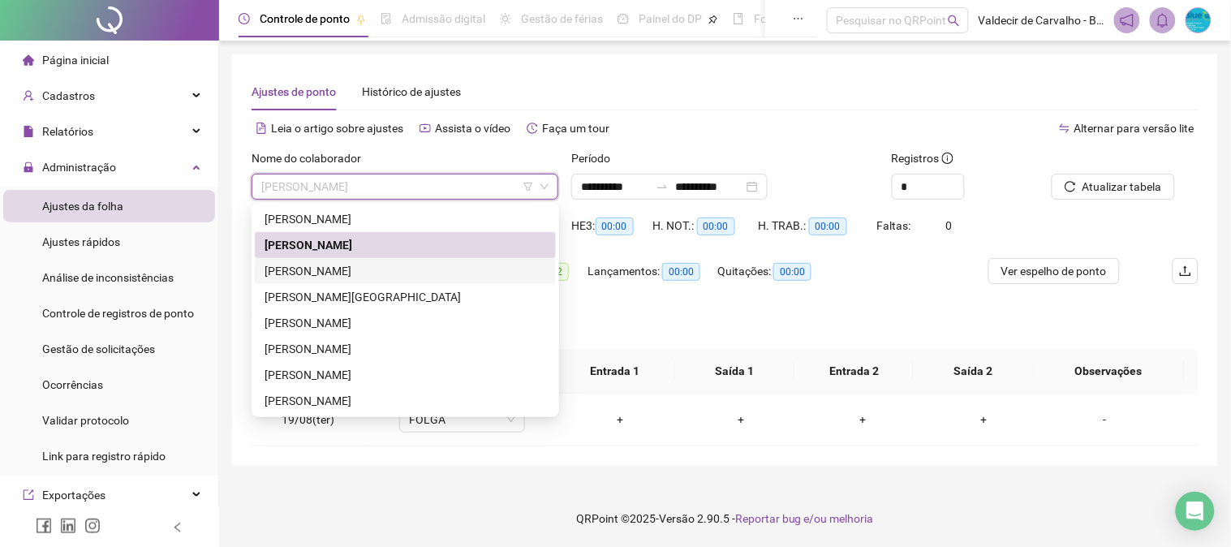
click at [415, 264] on div "[PERSON_NAME]" at bounding box center [404, 271] width 281 height 18
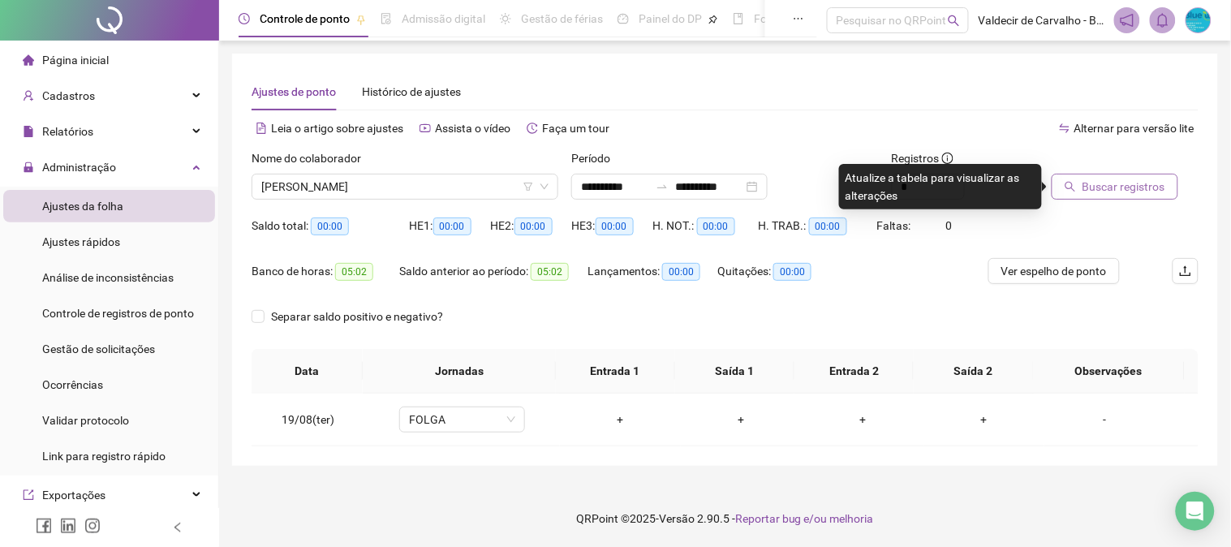
click at [1089, 198] on button "Buscar registros" at bounding box center [1114, 187] width 127 height 26
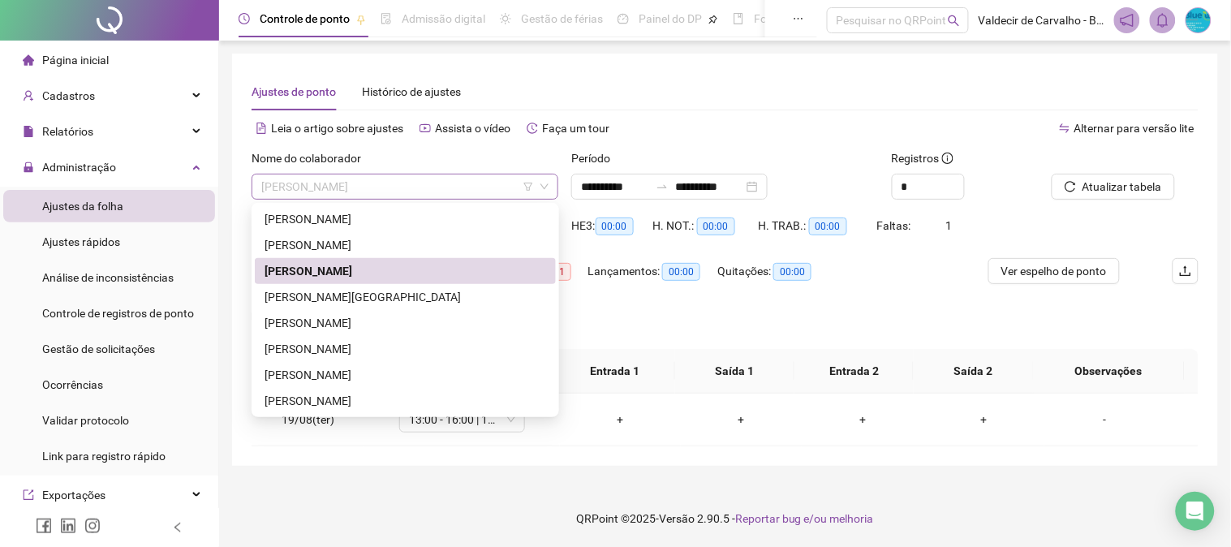
click at [400, 193] on span "[PERSON_NAME]" at bounding box center [404, 186] width 287 height 24
drag, startPoint x: 469, startPoint y: 290, endPoint x: 630, endPoint y: 270, distance: 161.9
click at [469, 290] on div "[PERSON_NAME][GEOGRAPHIC_DATA]" at bounding box center [404, 297] width 281 height 18
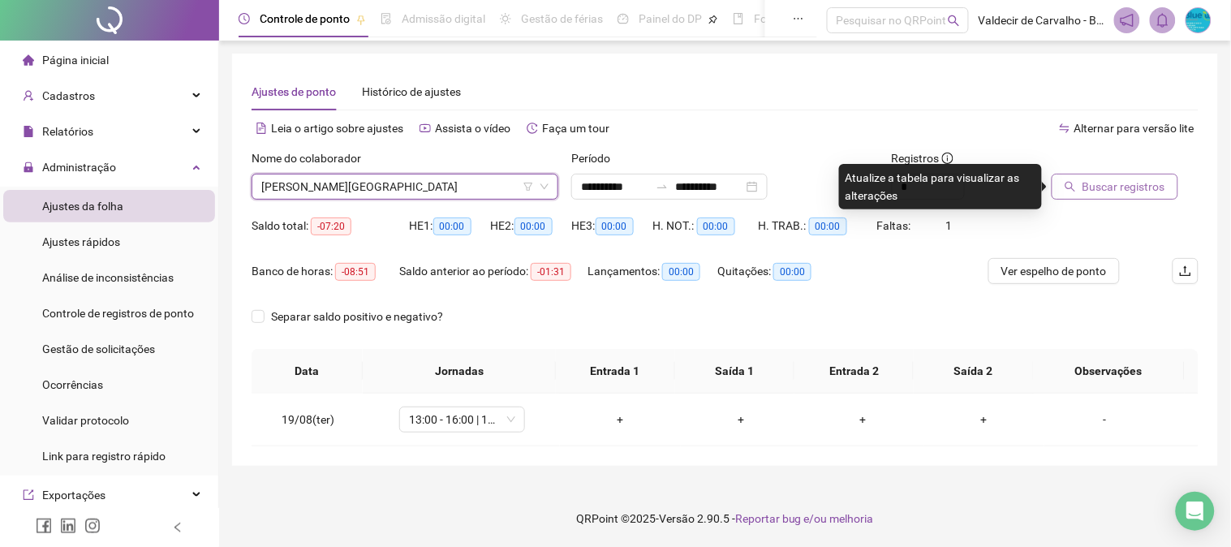
click at [1098, 190] on span "Buscar registros" at bounding box center [1123, 187] width 83 height 18
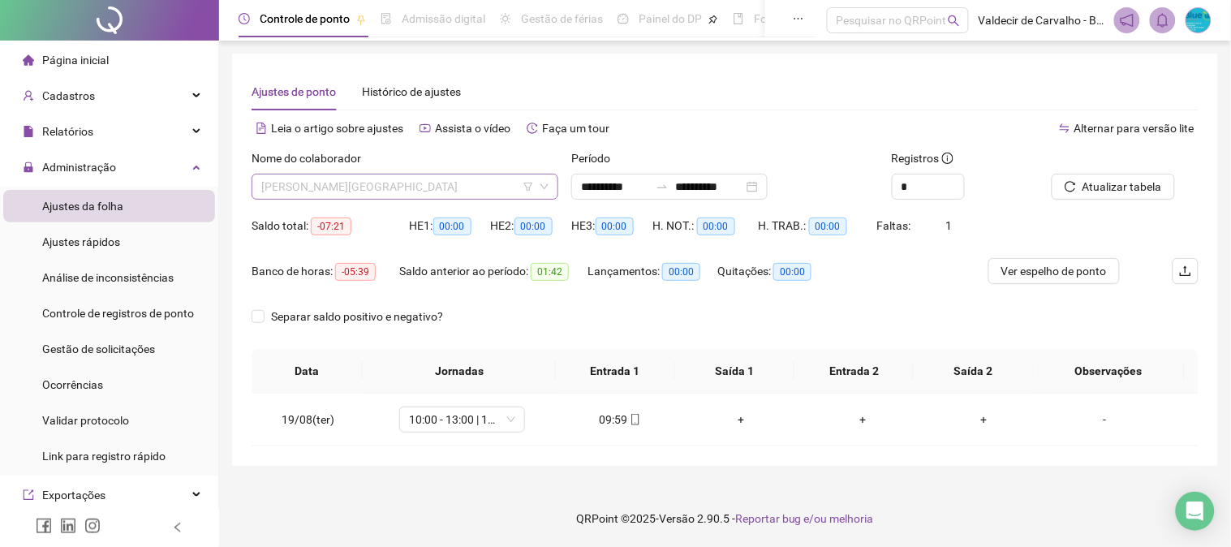
click at [417, 192] on span "[PERSON_NAME][GEOGRAPHIC_DATA]" at bounding box center [404, 186] width 287 height 24
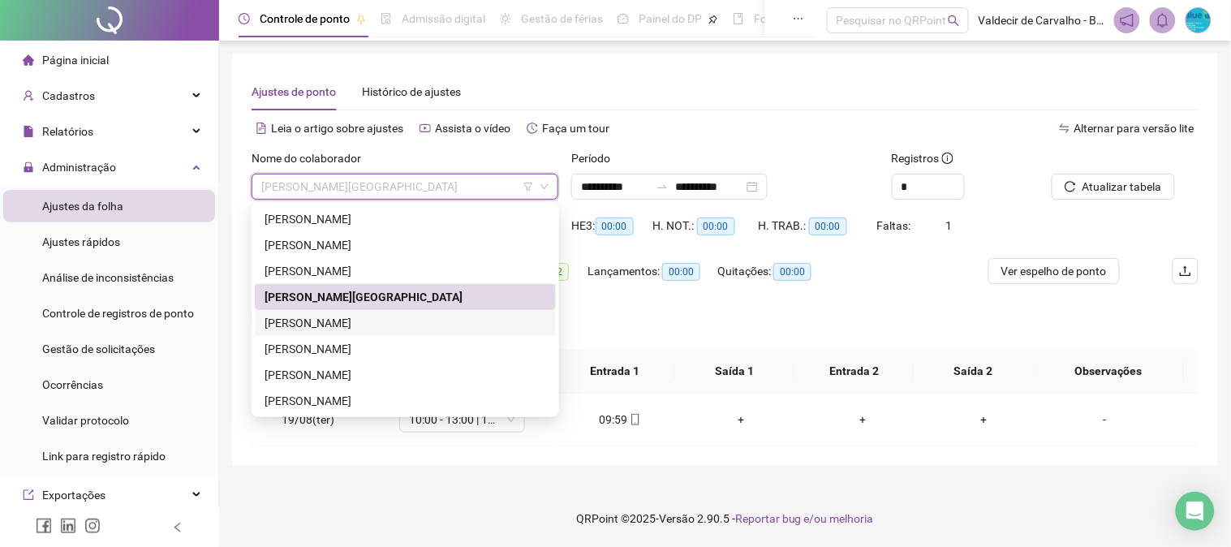
drag, startPoint x: 363, startPoint y: 323, endPoint x: 500, endPoint y: 287, distance: 140.9
click at [363, 324] on div "[PERSON_NAME]" at bounding box center [404, 323] width 281 height 18
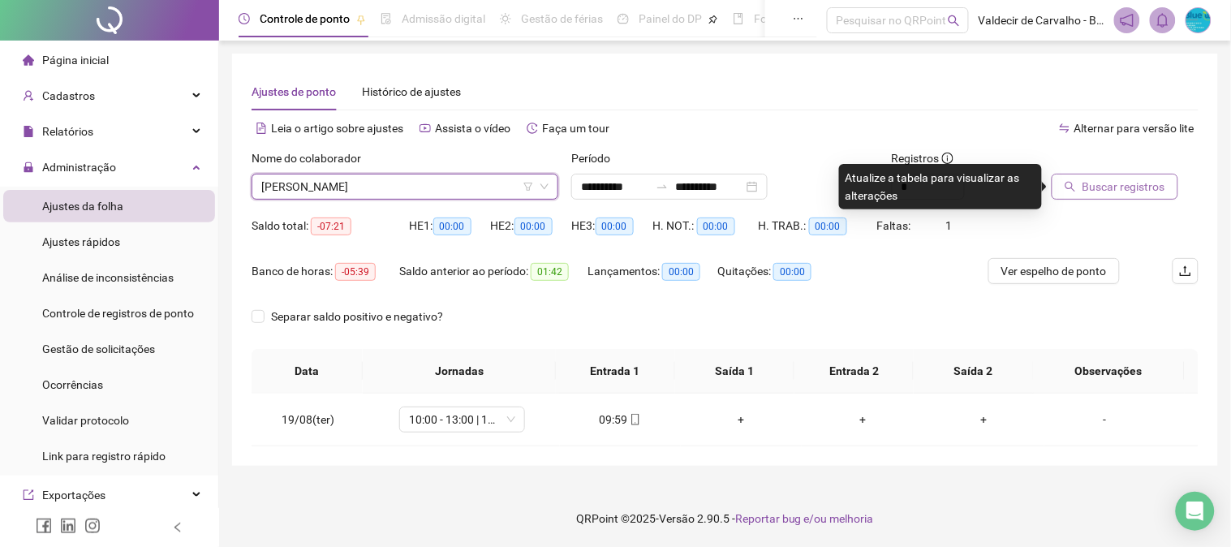
click at [1104, 191] on span "Buscar registros" at bounding box center [1123, 187] width 83 height 18
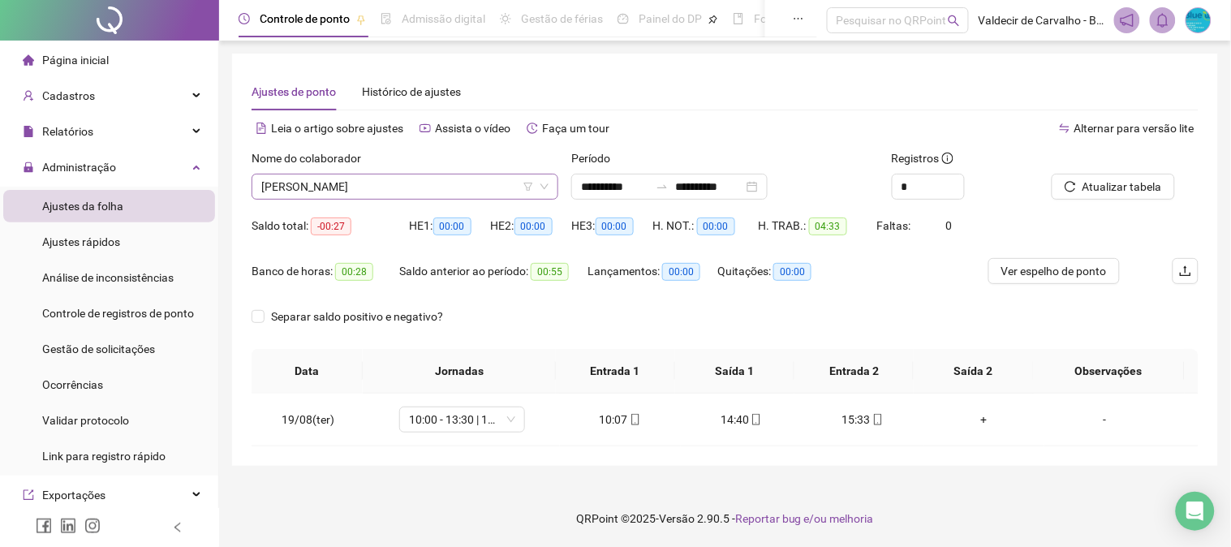
click at [417, 189] on span "[PERSON_NAME]" at bounding box center [404, 186] width 287 height 24
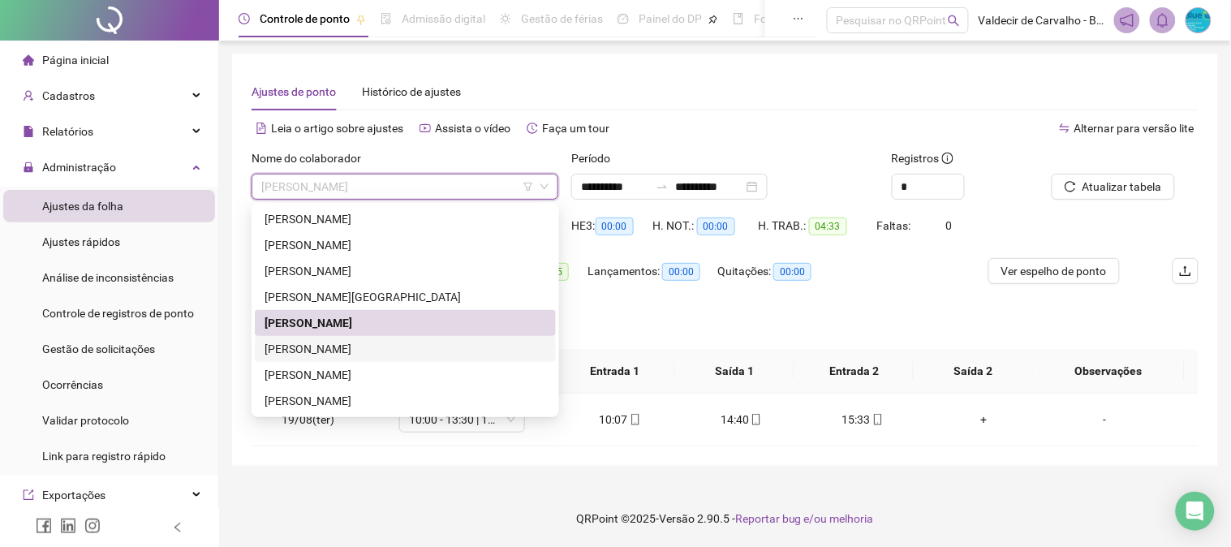
click at [394, 350] on div "[PERSON_NAME]" at bounding box center [404, 349] width 281 height 18
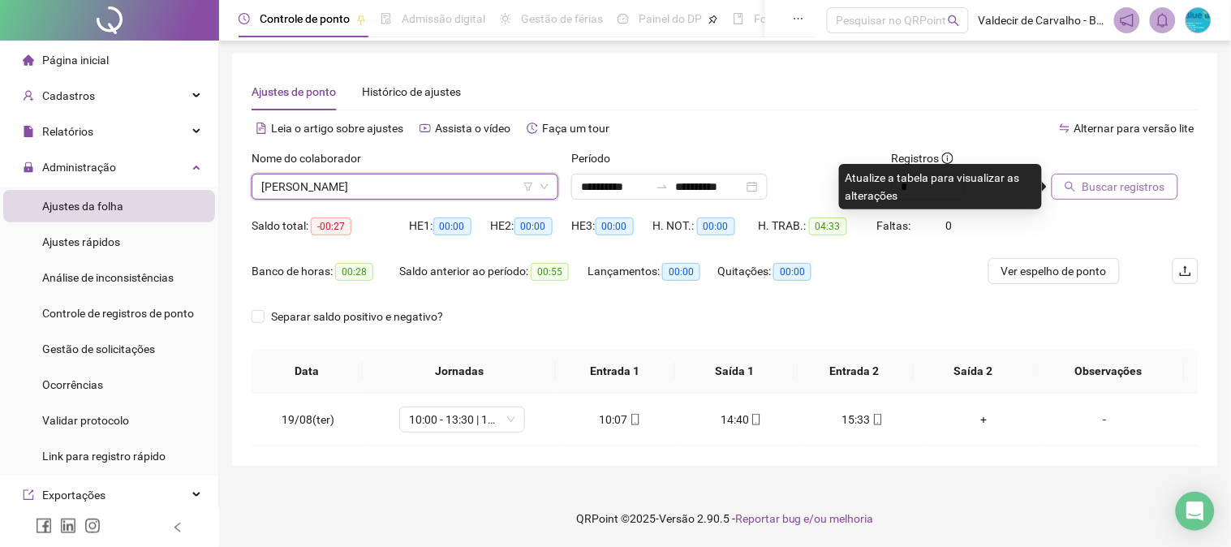
click at [1088, 191] on span "Buscar registros" at bounding box center [1123, 187] width 83 height 18
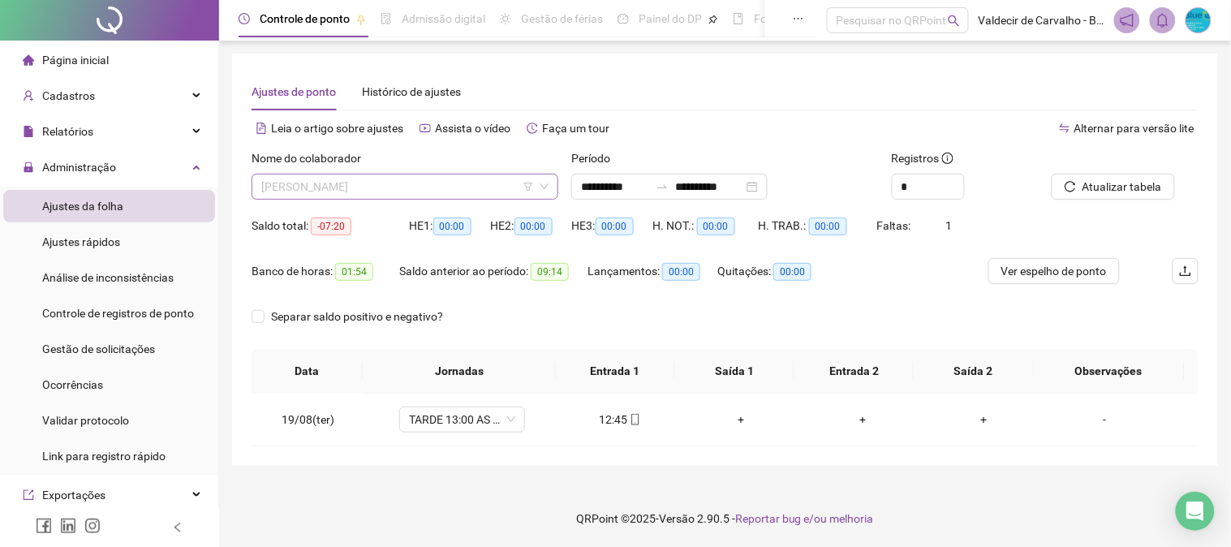
click at [350, 190] on span "[PERSON_NAME]" at bounding box center [404, 186] width 287 height 24
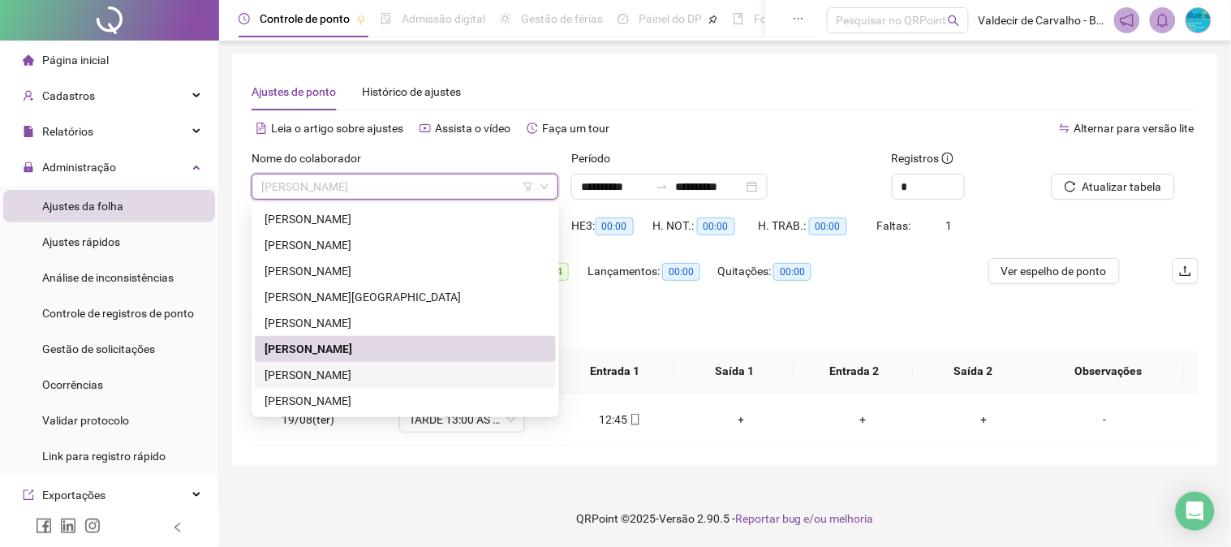
click at [313, 366] on div "[PERSON_NAME]" at bounding box center [404, 375] width 281 height 18
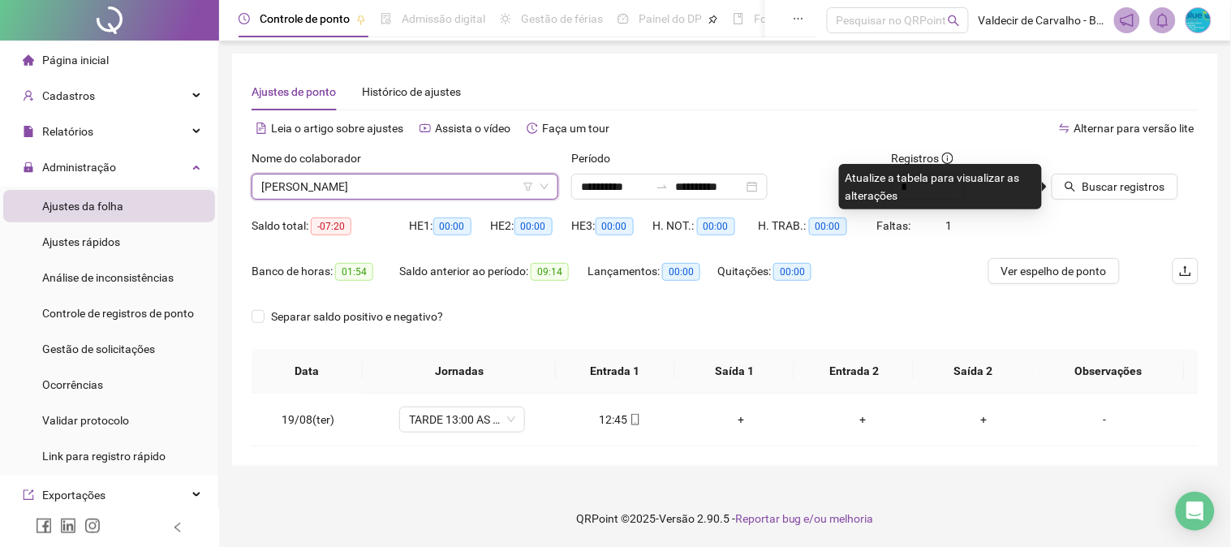
click at [1128, 201] on div "Buscar registros" at bounding box center [1125, 180] width 160 height 63
click at [1110, 189] on span "Buscar registros" at bounding box center [1123, 187] width 83 height 18
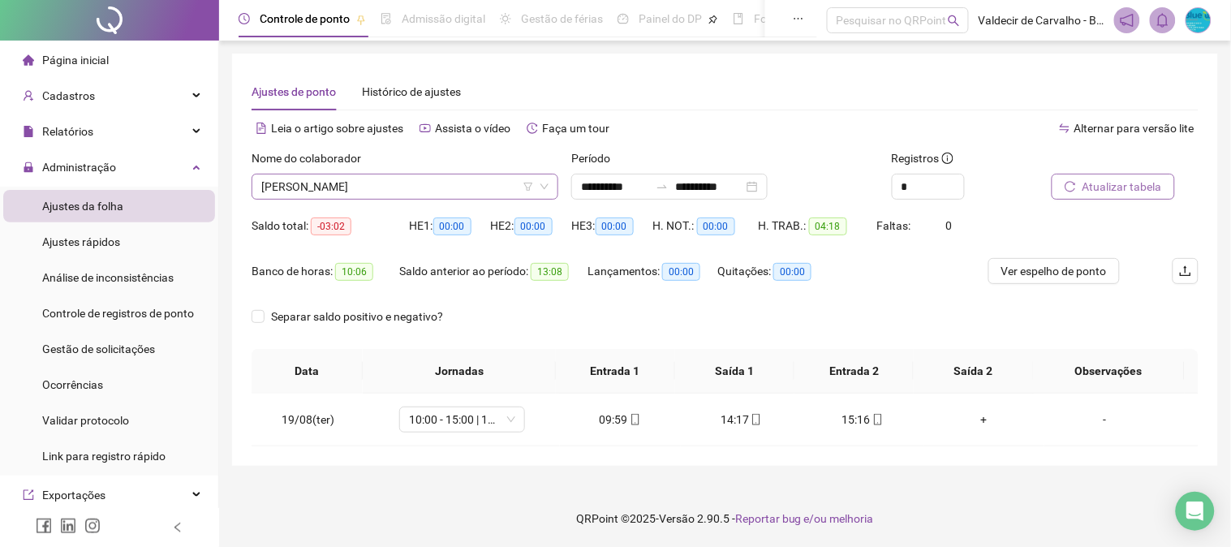
click at [395, 195] on span "[PERSON_NAME]" at bounding box center [404, 186] width 287 height 24
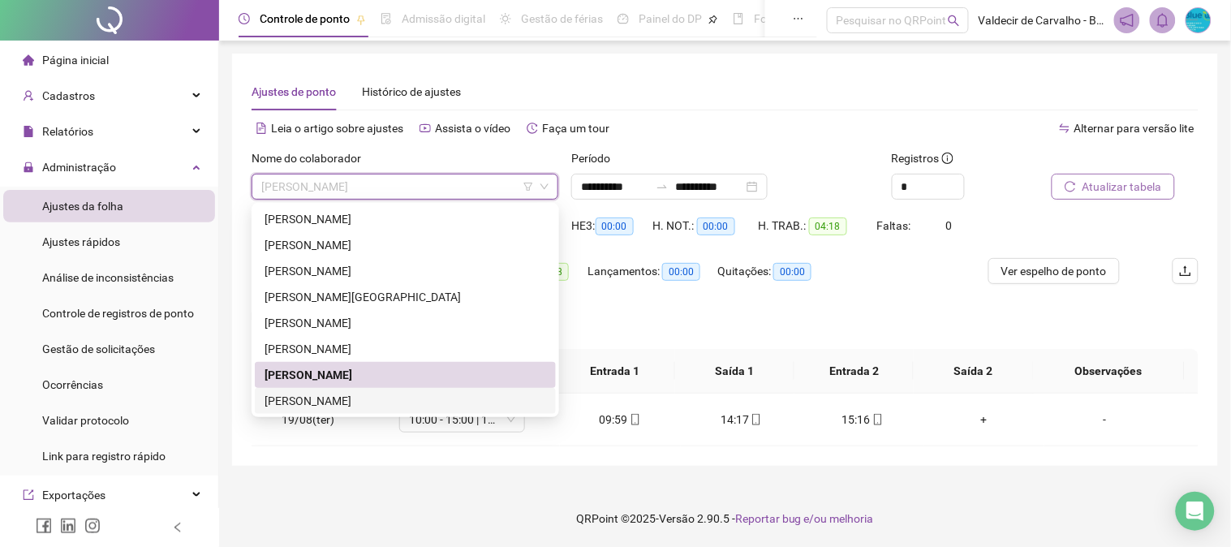
drag, startPoint x: 383, startPoint y: 391, endPoint x: 416, endPoint y: 371, distance: 39.0
click at [383, 393] on div "[PERSON_NAME]" at bounding box center [404, 401] width 281 height 18
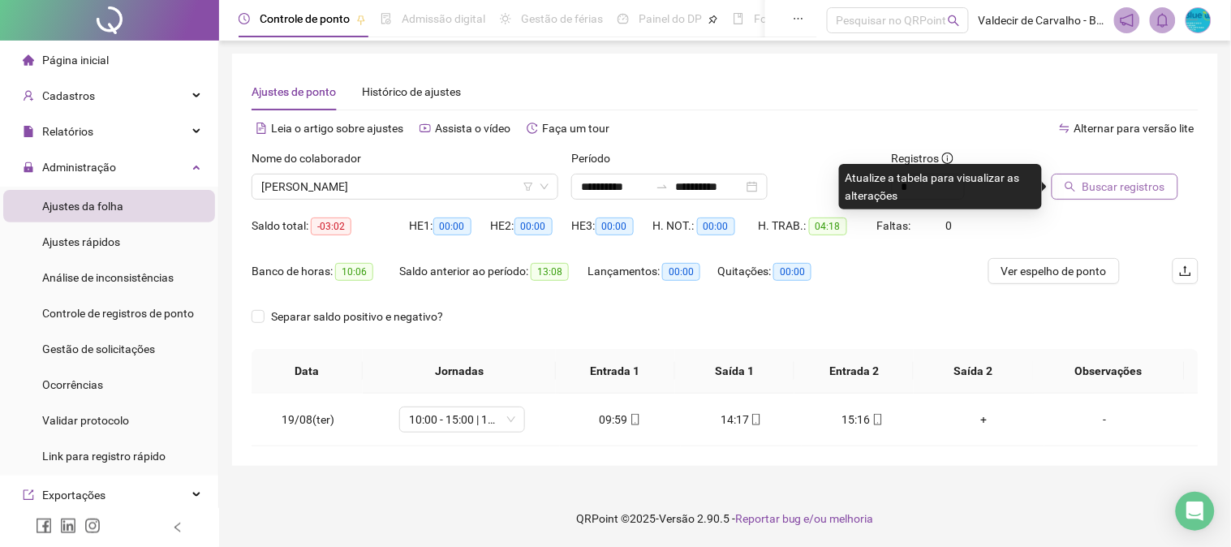
click at [1064, 191] on button "Buscar registros" at bounding box center [1114, 187] width 127 height 26
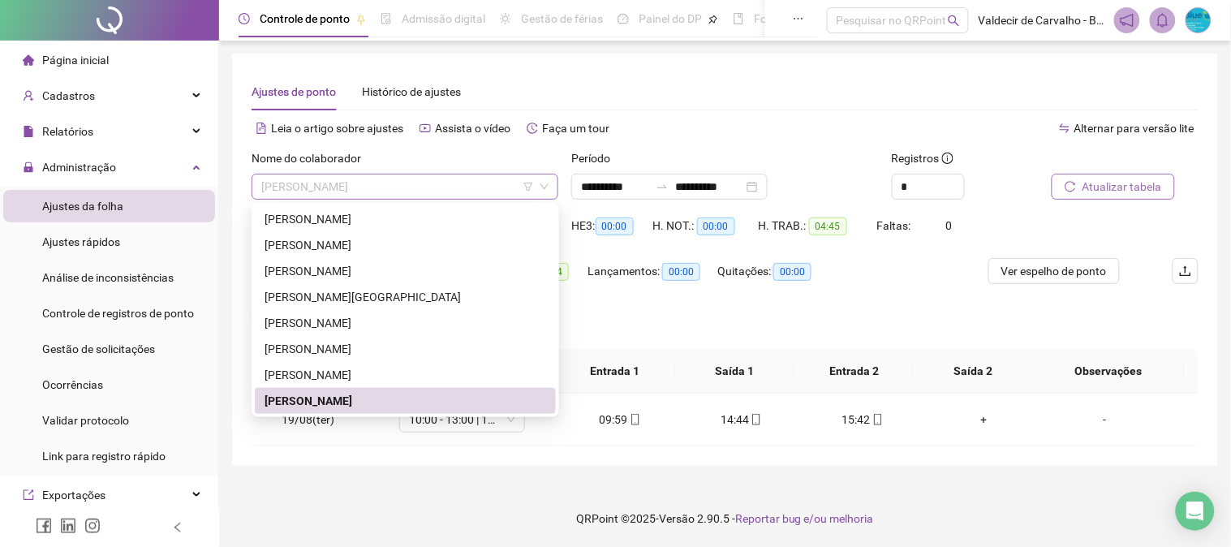
click at [480, 187] on span "[PERSON_NAME]" at bounding box center [404, 186] width 287 height 24
click at [969, 355] on th "Saída 2" at bounding box center [972, 371] width 119 height 45
